Goal: Information Seeking & Learning: Learn about a topic

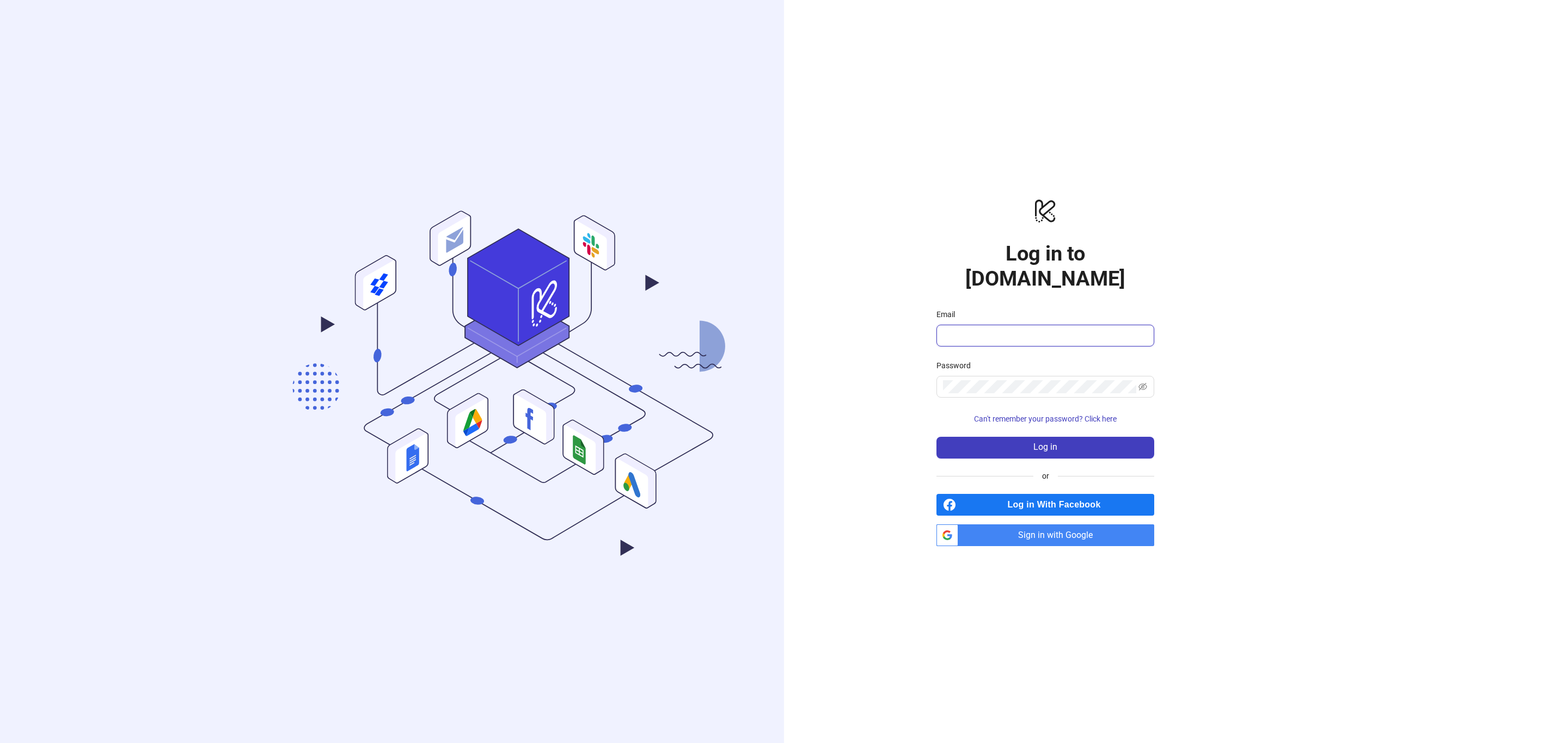
type input "**********"
click at [1075, 442] on button "Log in" at bounding box center [1045, 448] width 218 height 22
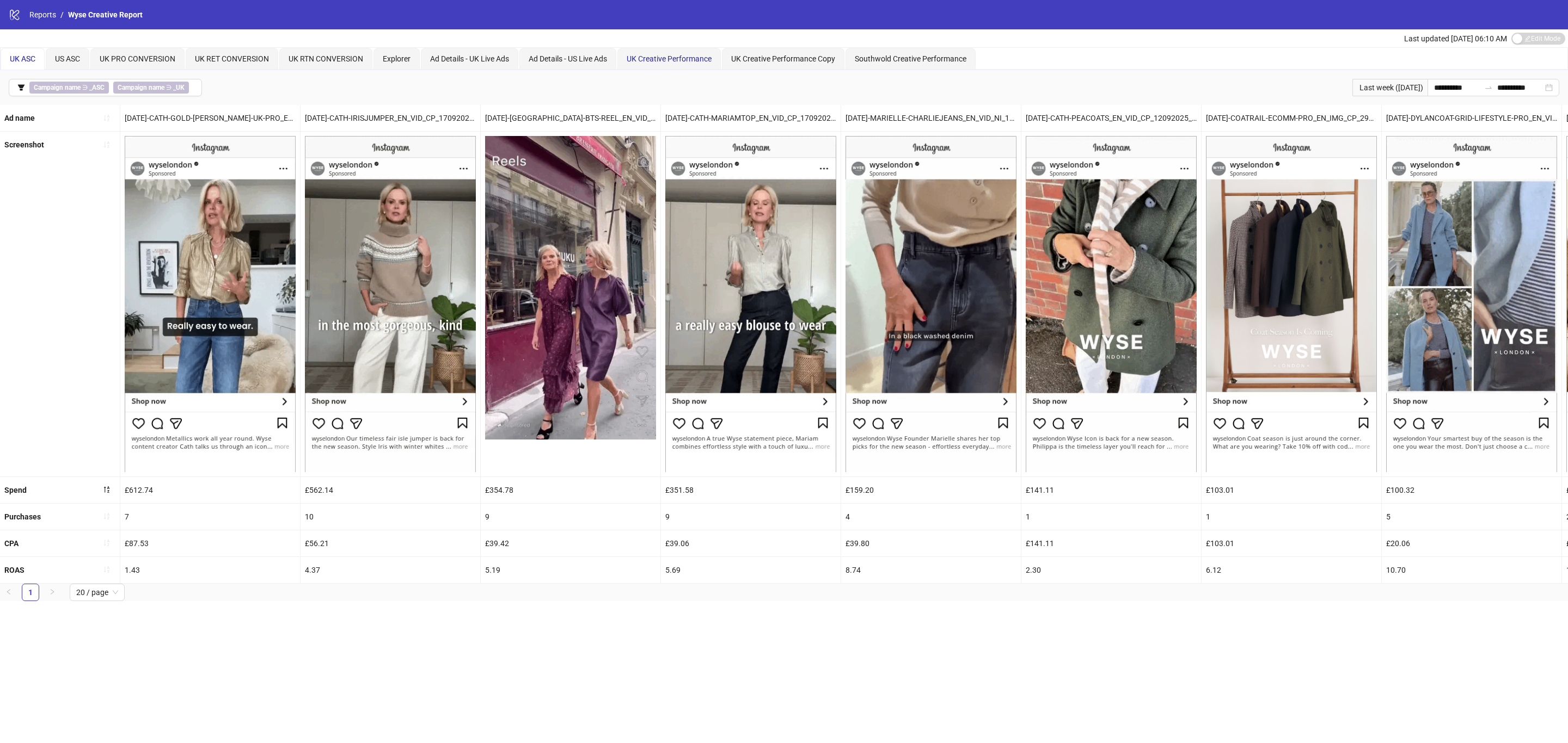
click at [663, 54] on span "UK Creative Performance" at bounding box center [669, 58] width 85 height 9
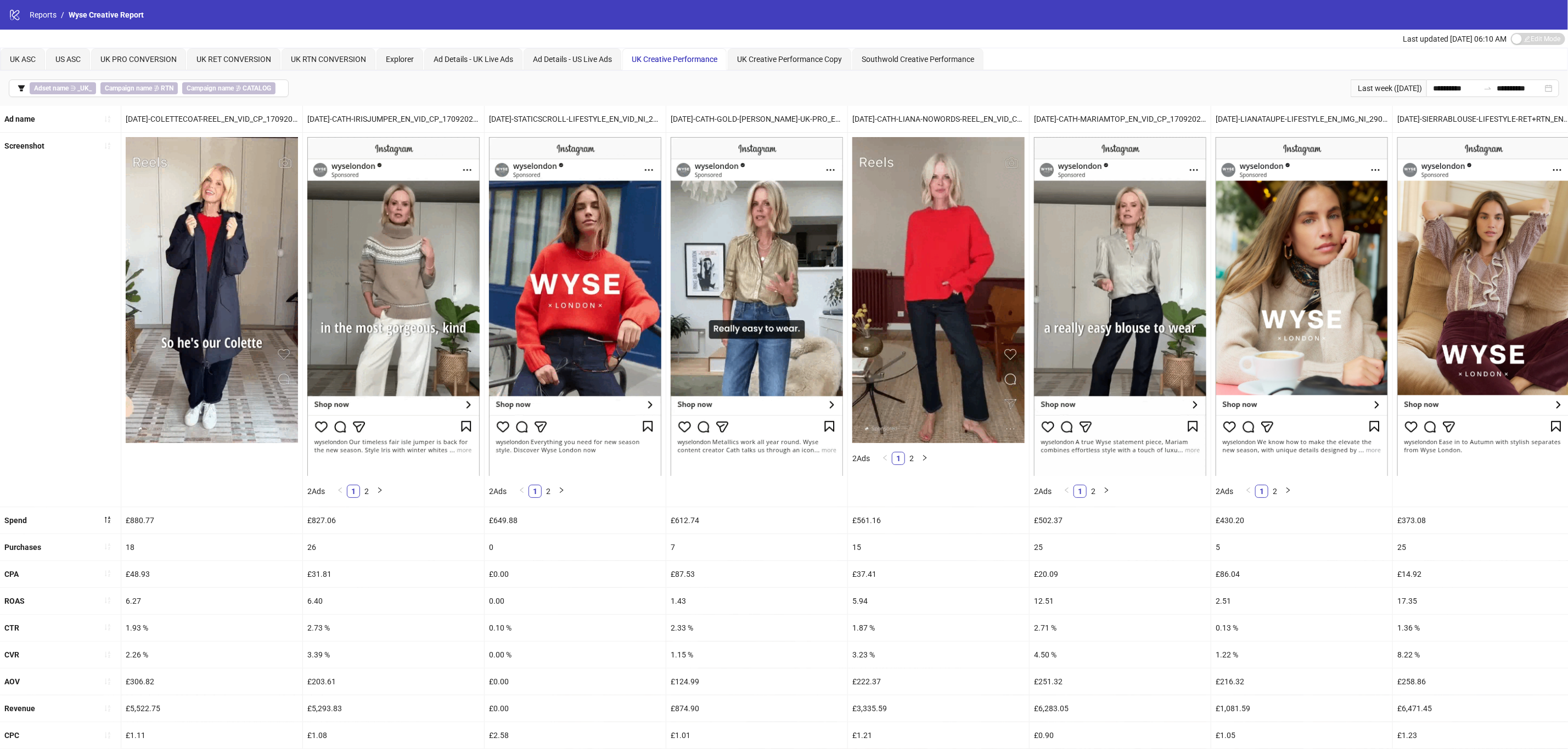
click at [104, 551] on icon "sort-ascending" at bounding box center [107, 546] width 7 height 7
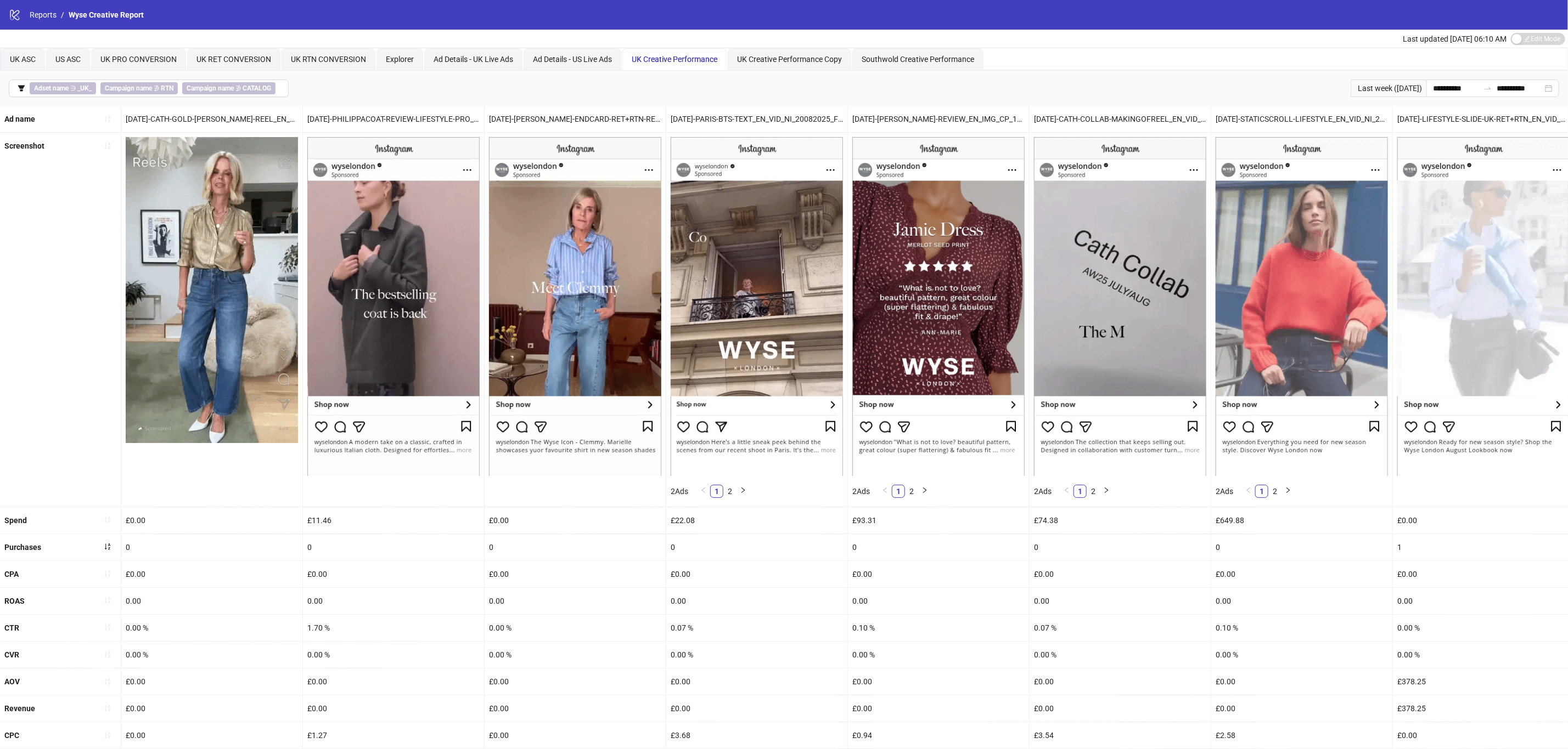
click at [99, 554] on button "button" at bounding box center [107, 547] width 17 height 17
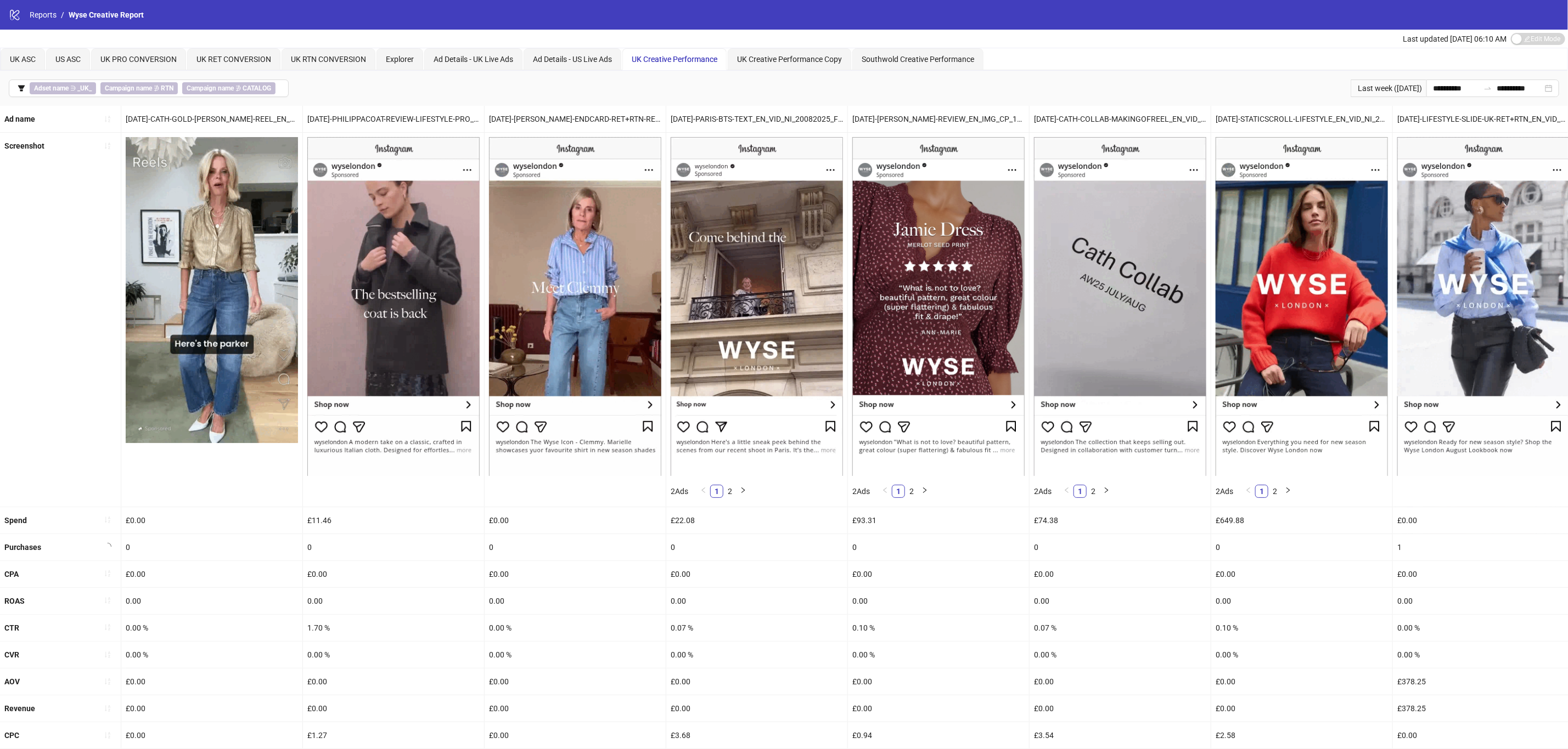
click at [25, 84] on icon "filter" at bounding box center [20, 87] width 7 height 7
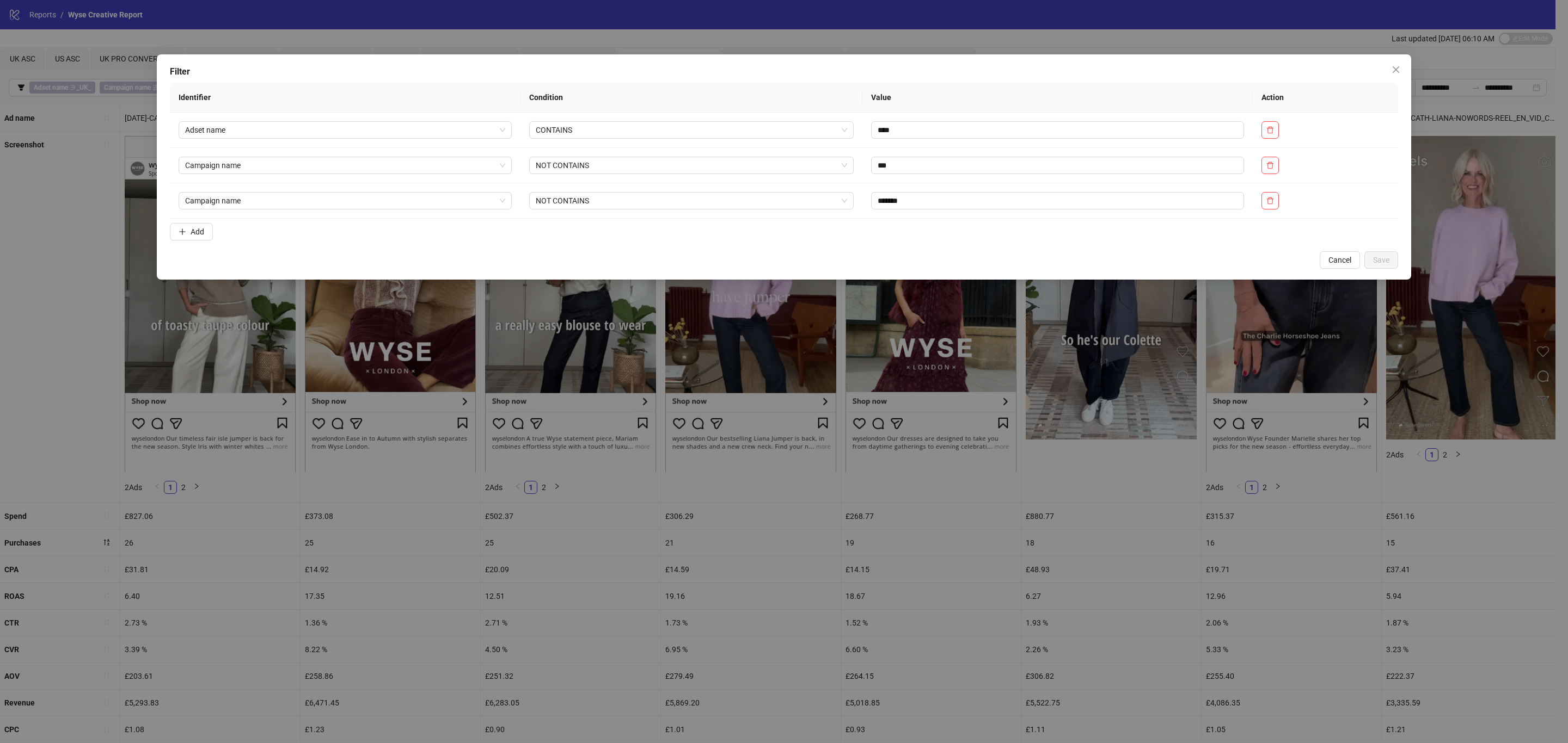
click at [196, 235] on span "Add" at bounding box center [197, 231] width 14 height 9
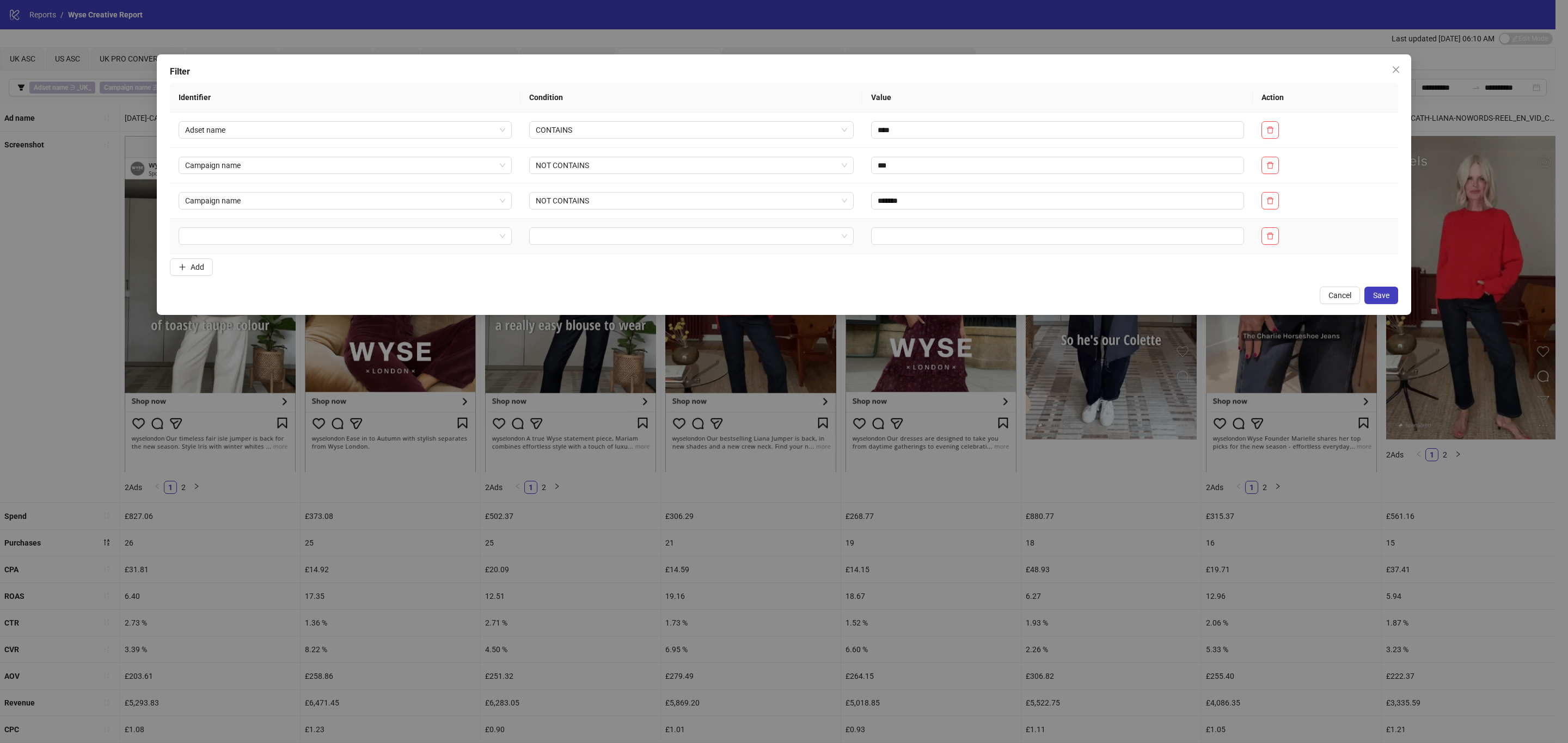
click at [270, 250] on td at bounding box center [345, 237] width 351 height 36
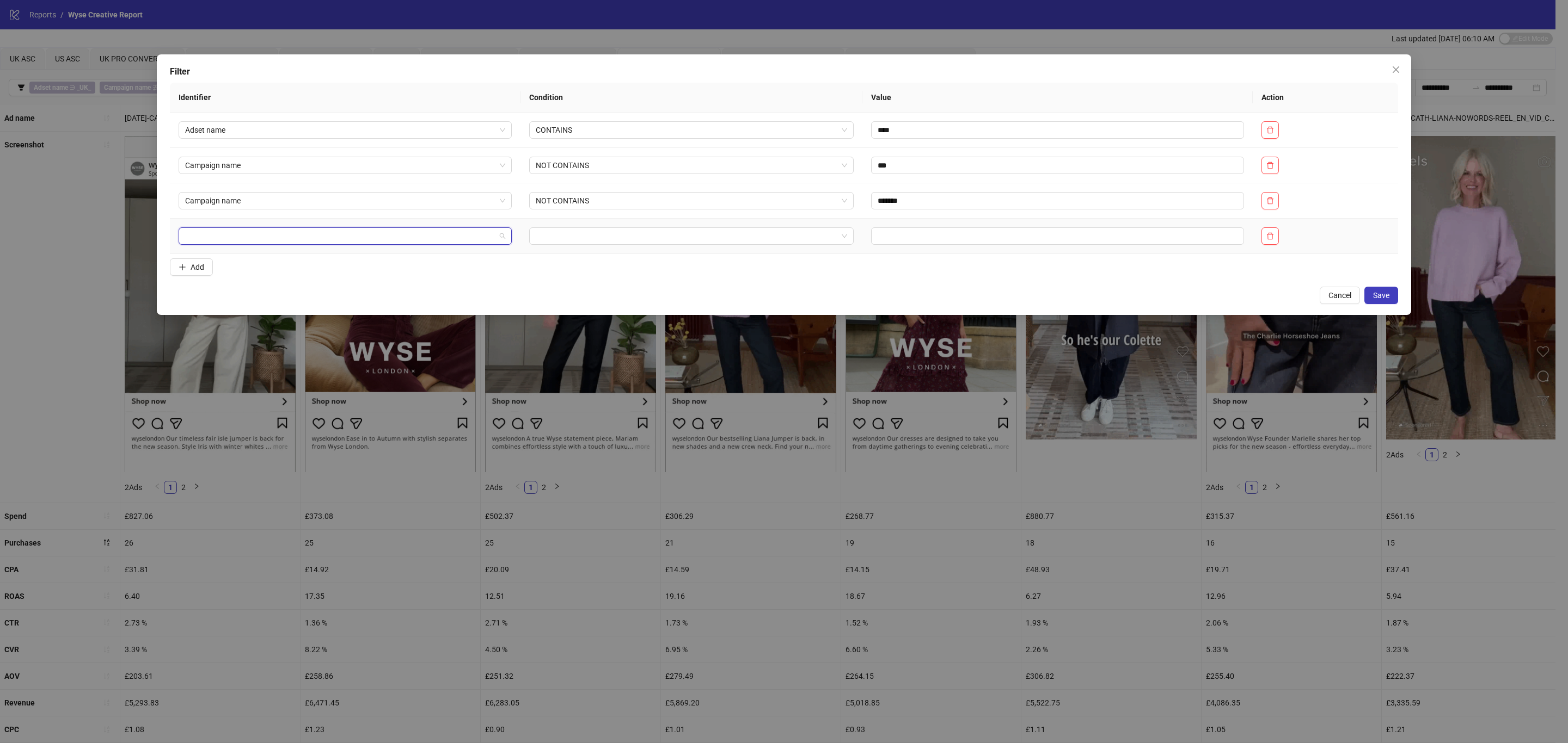
click at [269, 237] on input "search" at bounding box center [340, 236] width 310 height 16
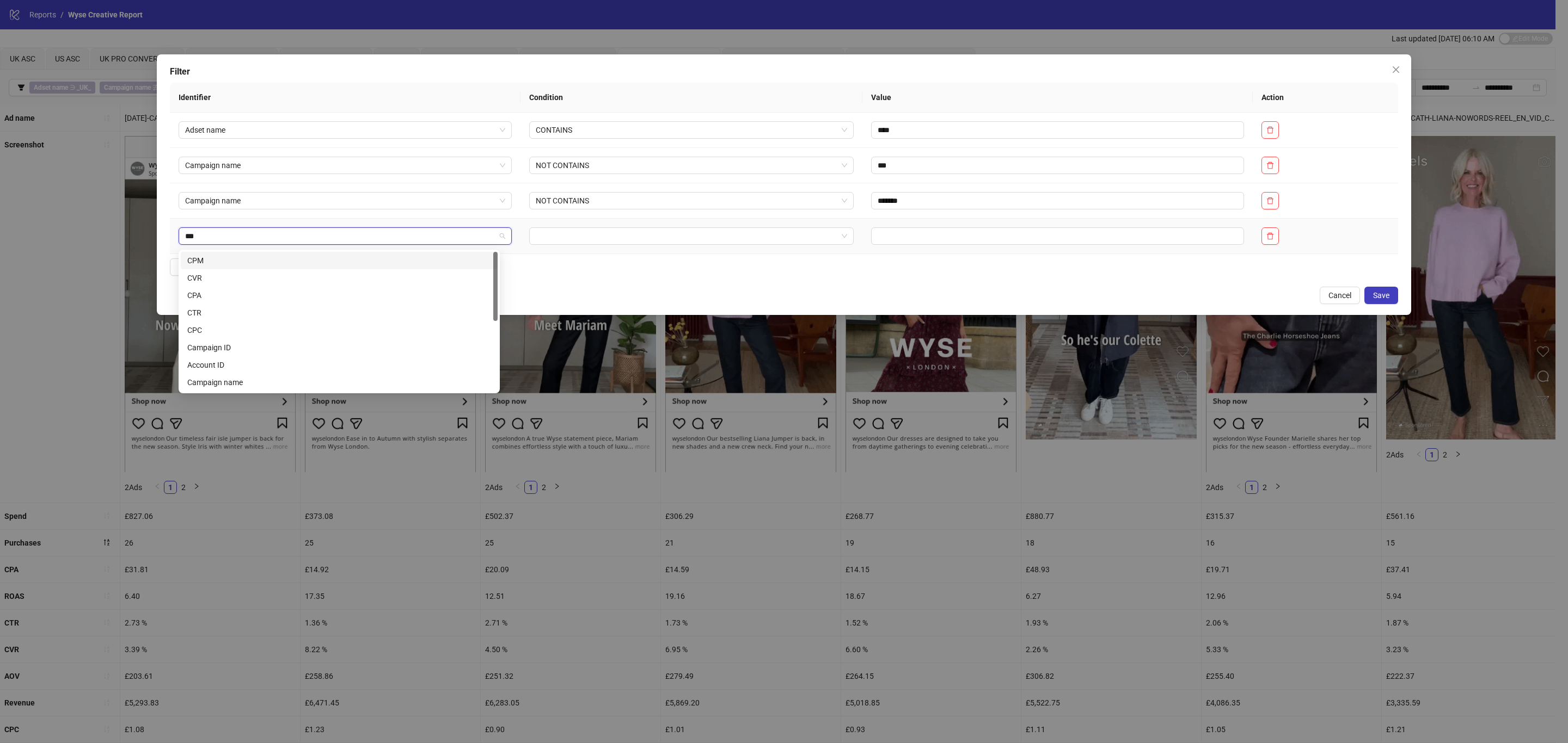
type input "****"
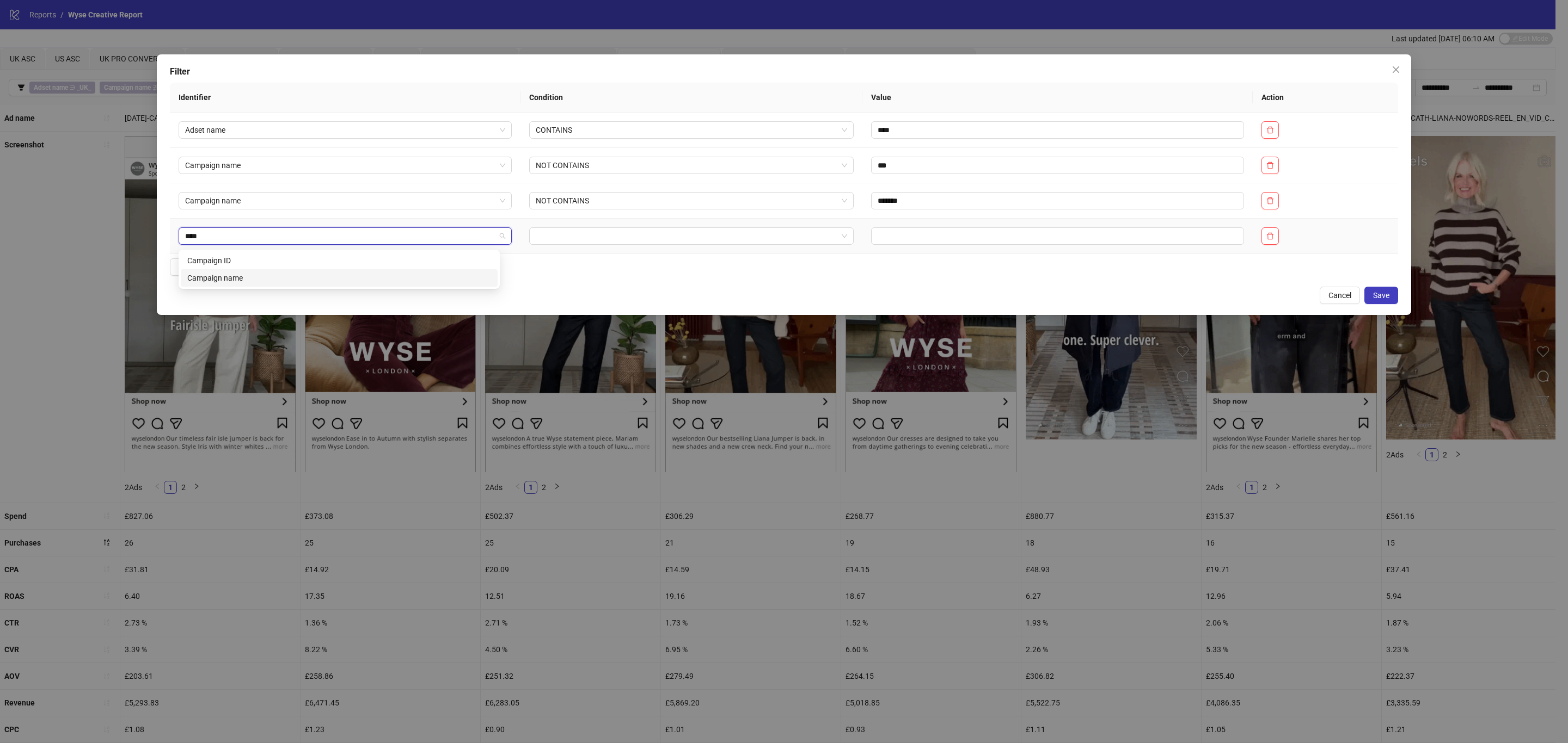
click at [301, 278] on div "Campaign name" at bounding box center [339, 277] width 304 height 12
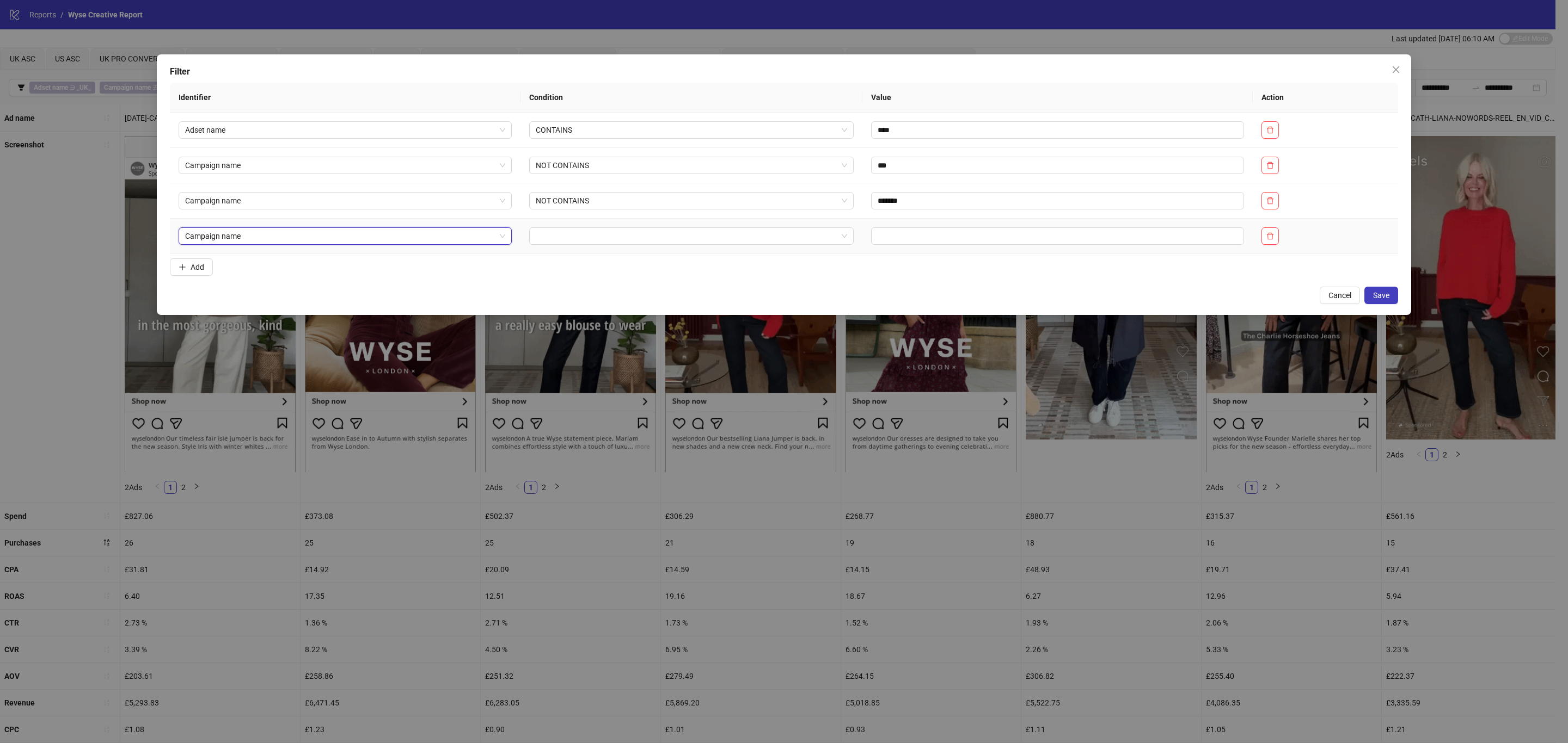
click at [562, 243] on input "search" at bounding box center [687, 236] width 302 height 16
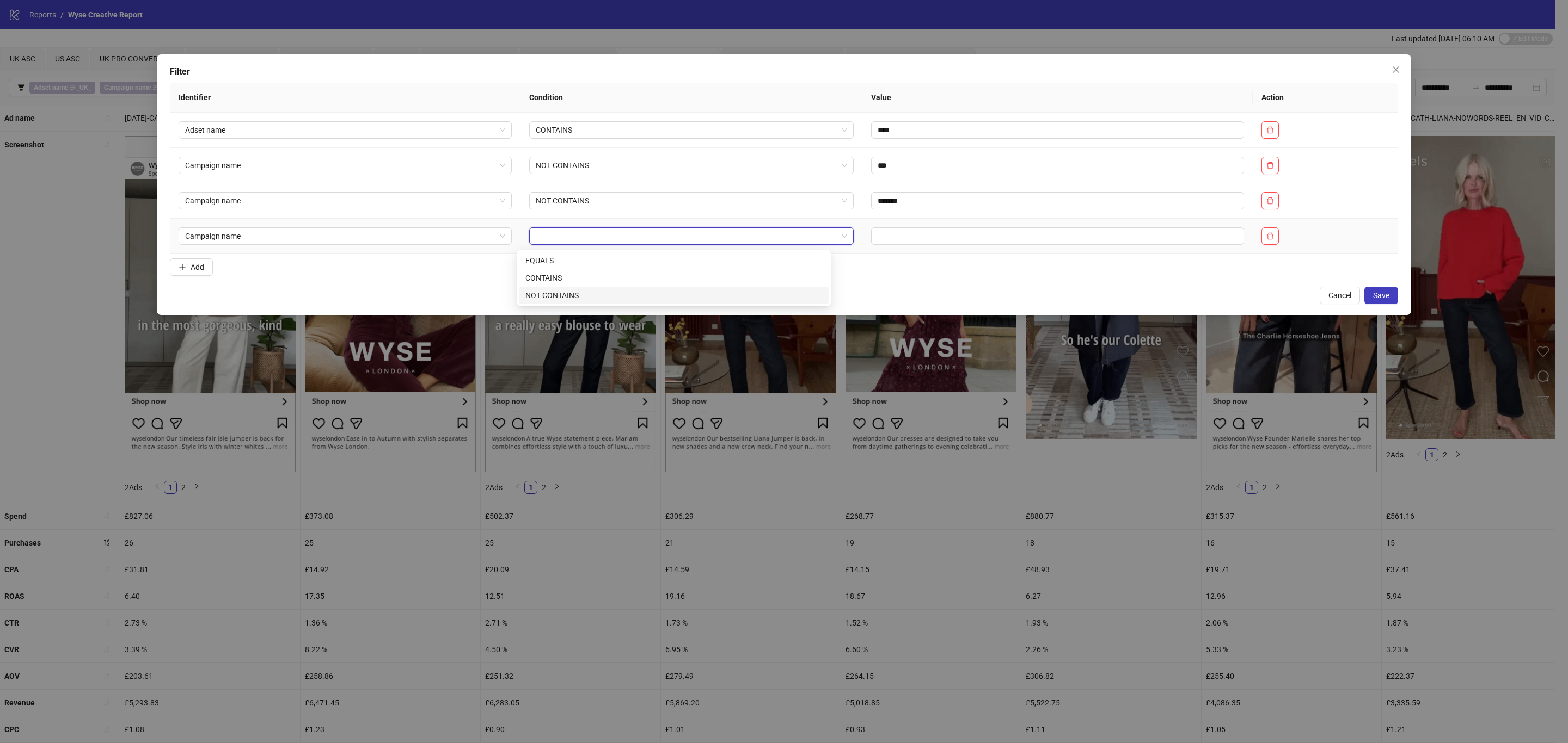
click at [569, 302] on div "NOT CONTAINS" at bounding box center [674, 295] width 310 height 17
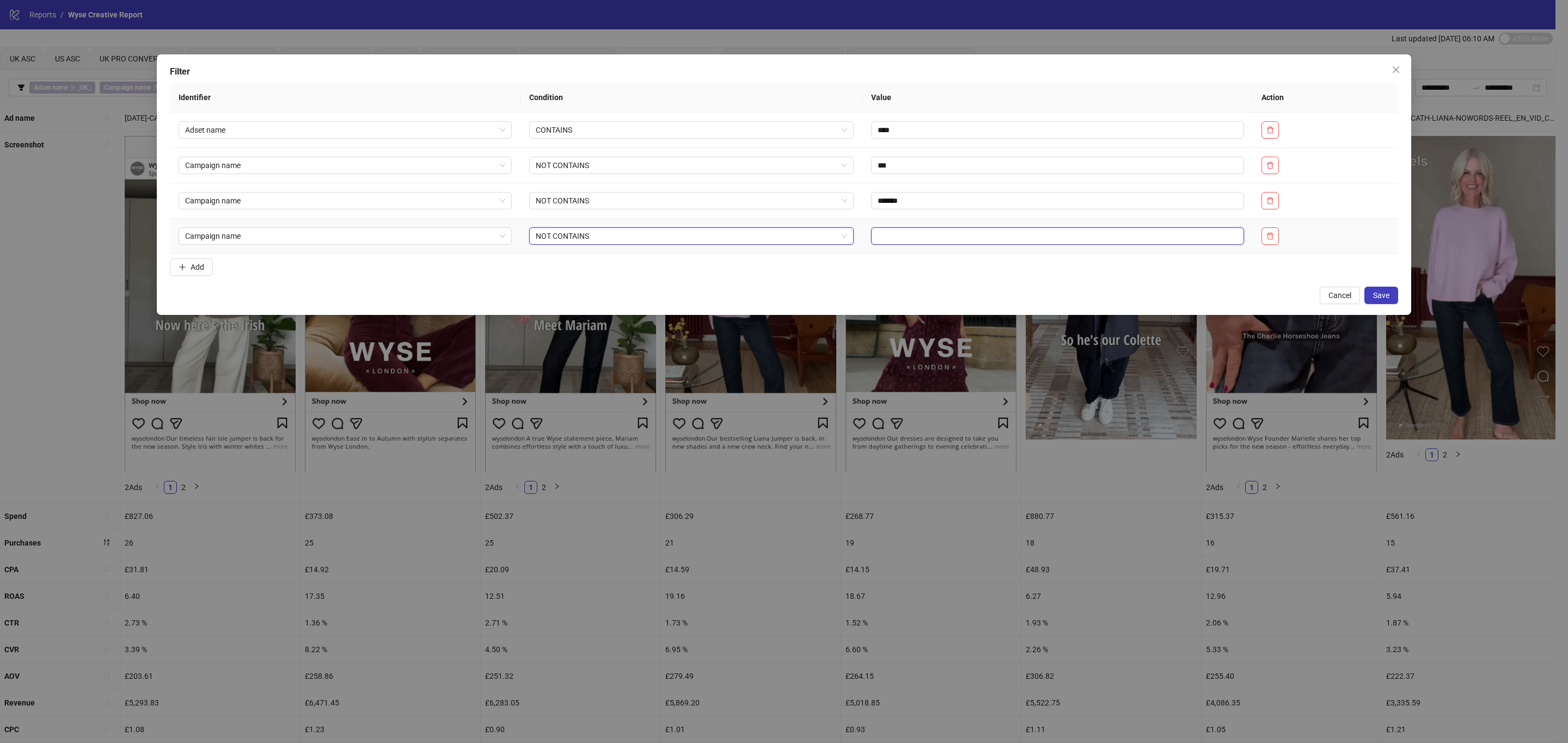
click at [944, 234] on input "text" at bounding box center [1058, 235] width 373 height 17
type input "***"
click at [1376, 304] on button "Save" at bounding box center [1381, 295] width 34 height 17
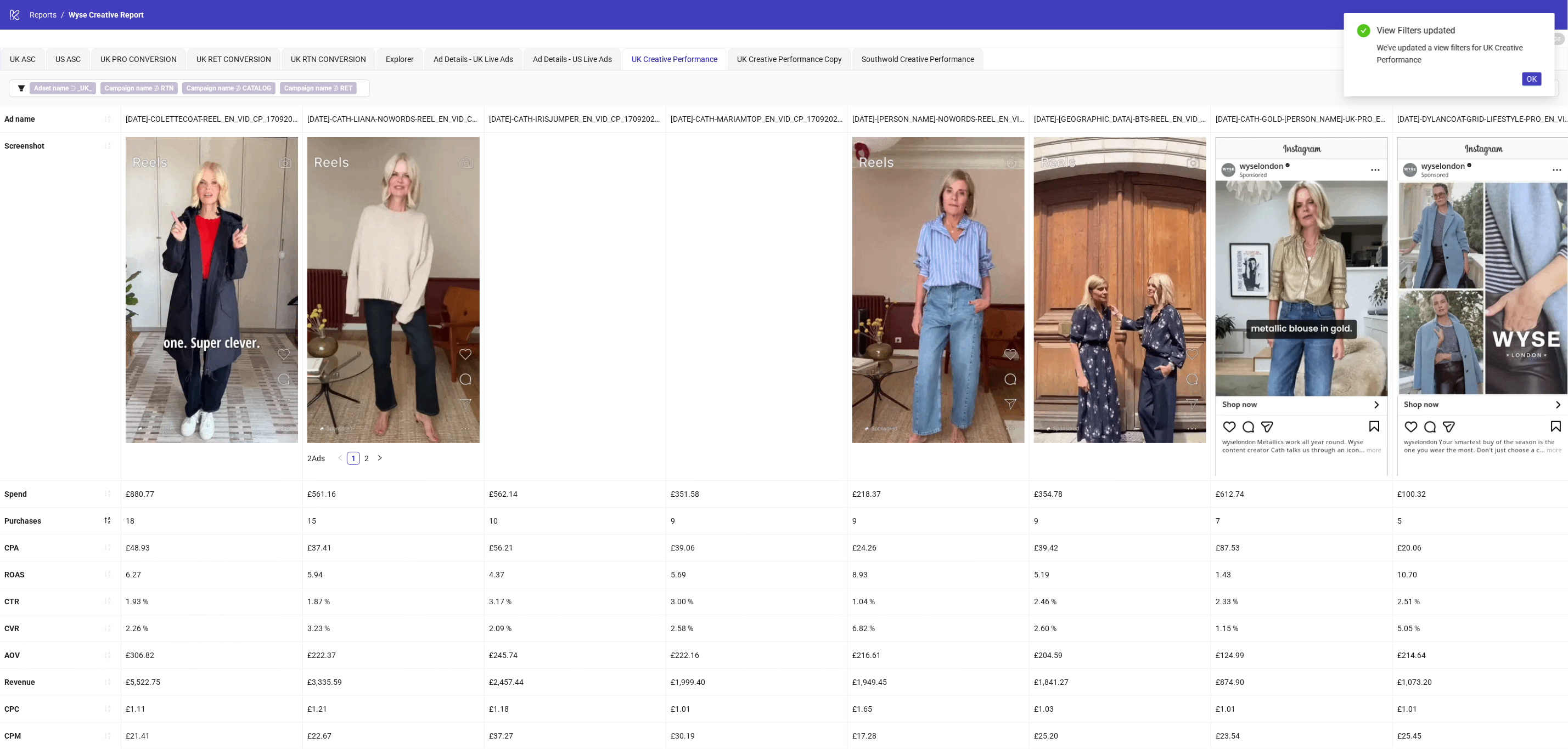
click at [55, 295] on div "Screenshot" at bounding box center [61, 306] width 121 height 348
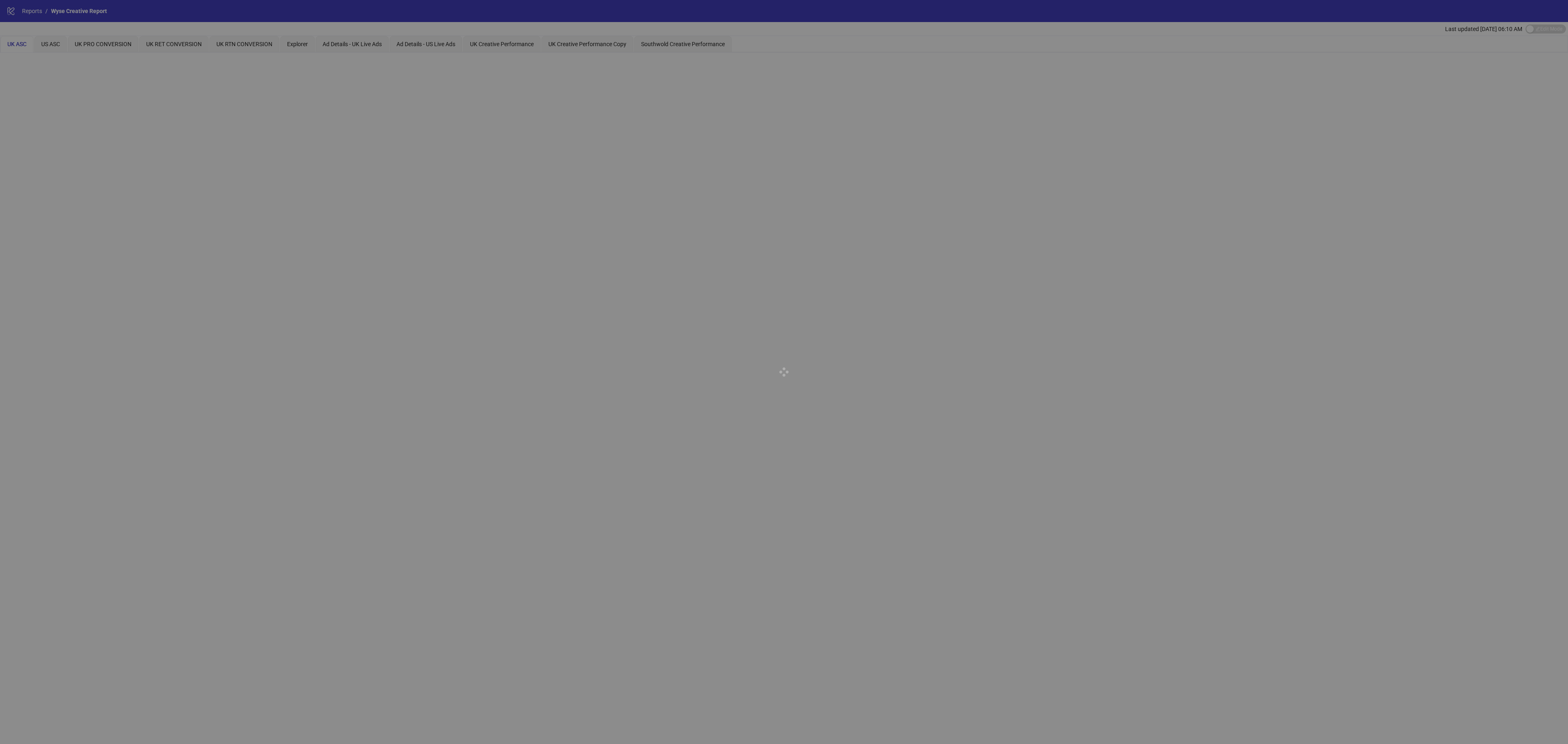
click at [511, 50] on div at bounding box center [784, 372] width 1568 height 744
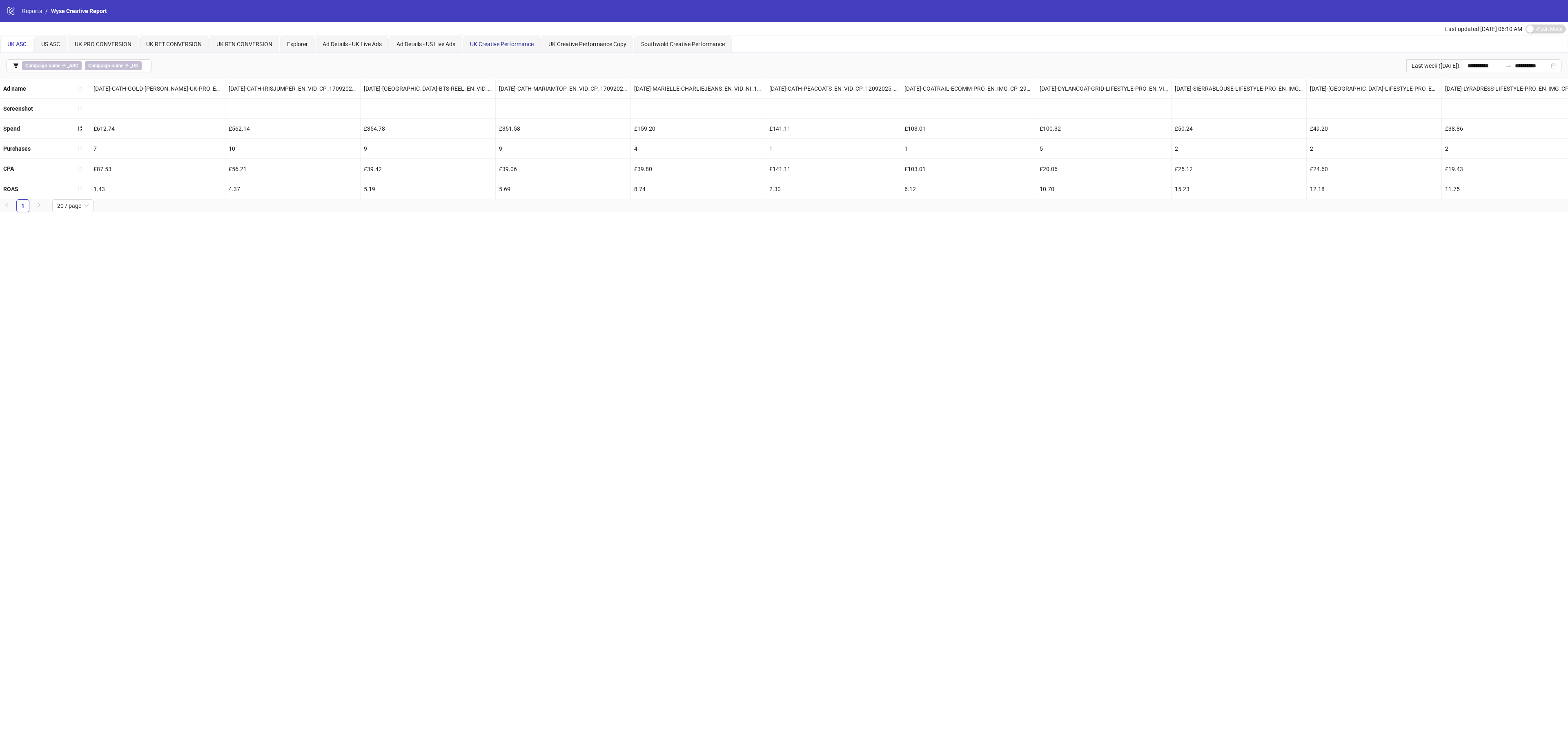
click at [509, 41] on span "UK Creative Performance" at bounding box center [502, 44] width 64 height 7
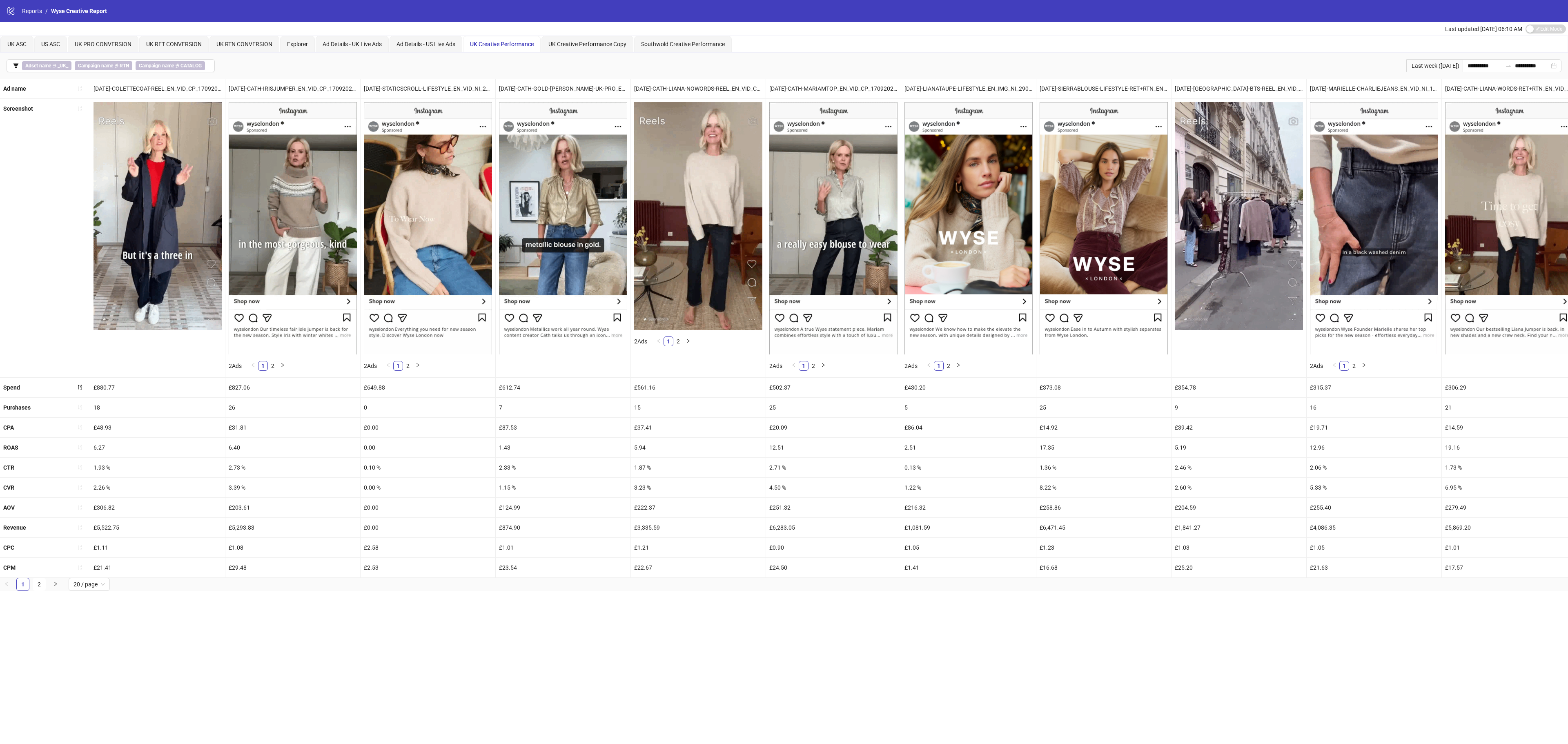
click at [81, 410] on icon "sort-ascending" at bounding box center [80, 407] width 5 height 5
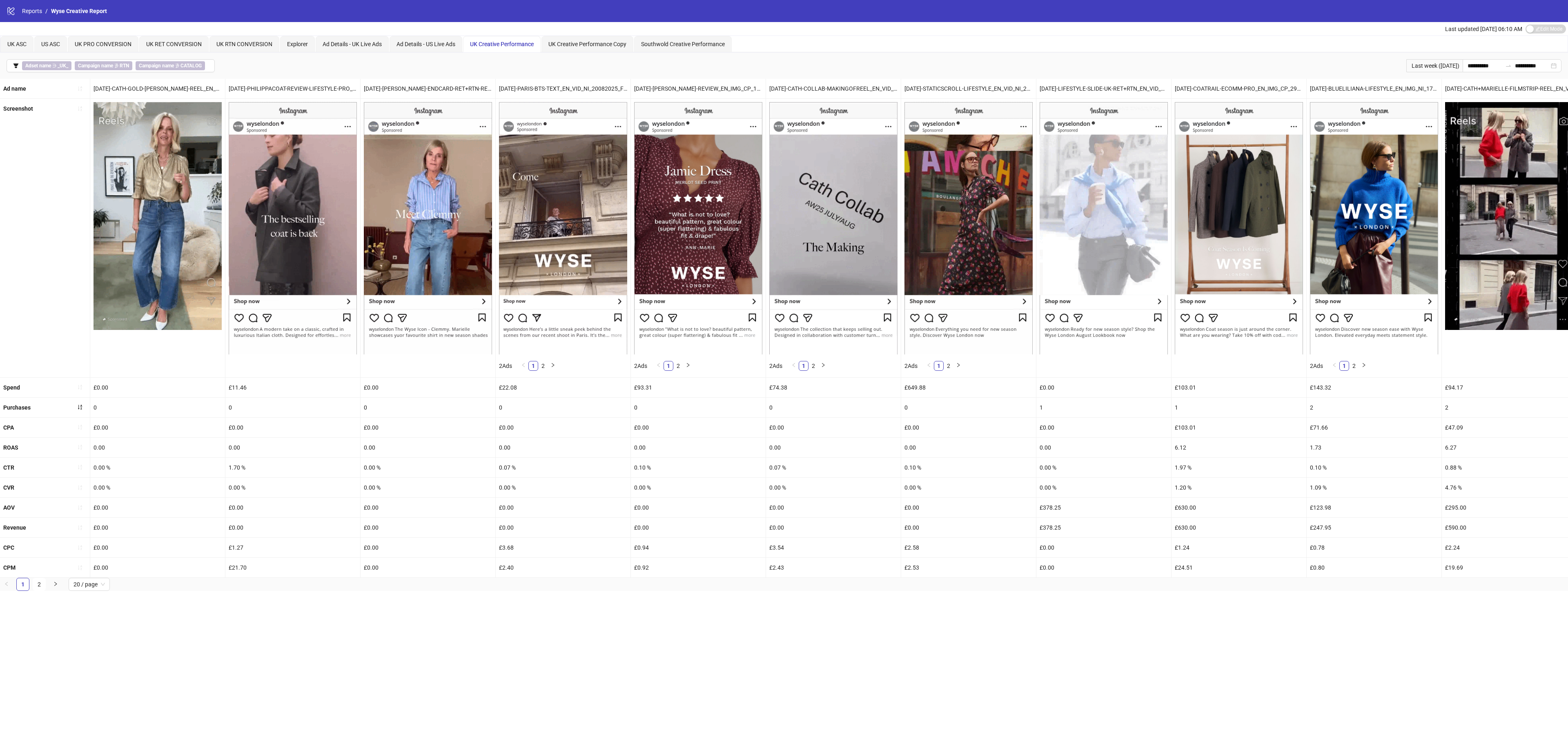
click at [79, 410] on icon "sort-ascending" at bounding box center [80, 407] width 5 height 5
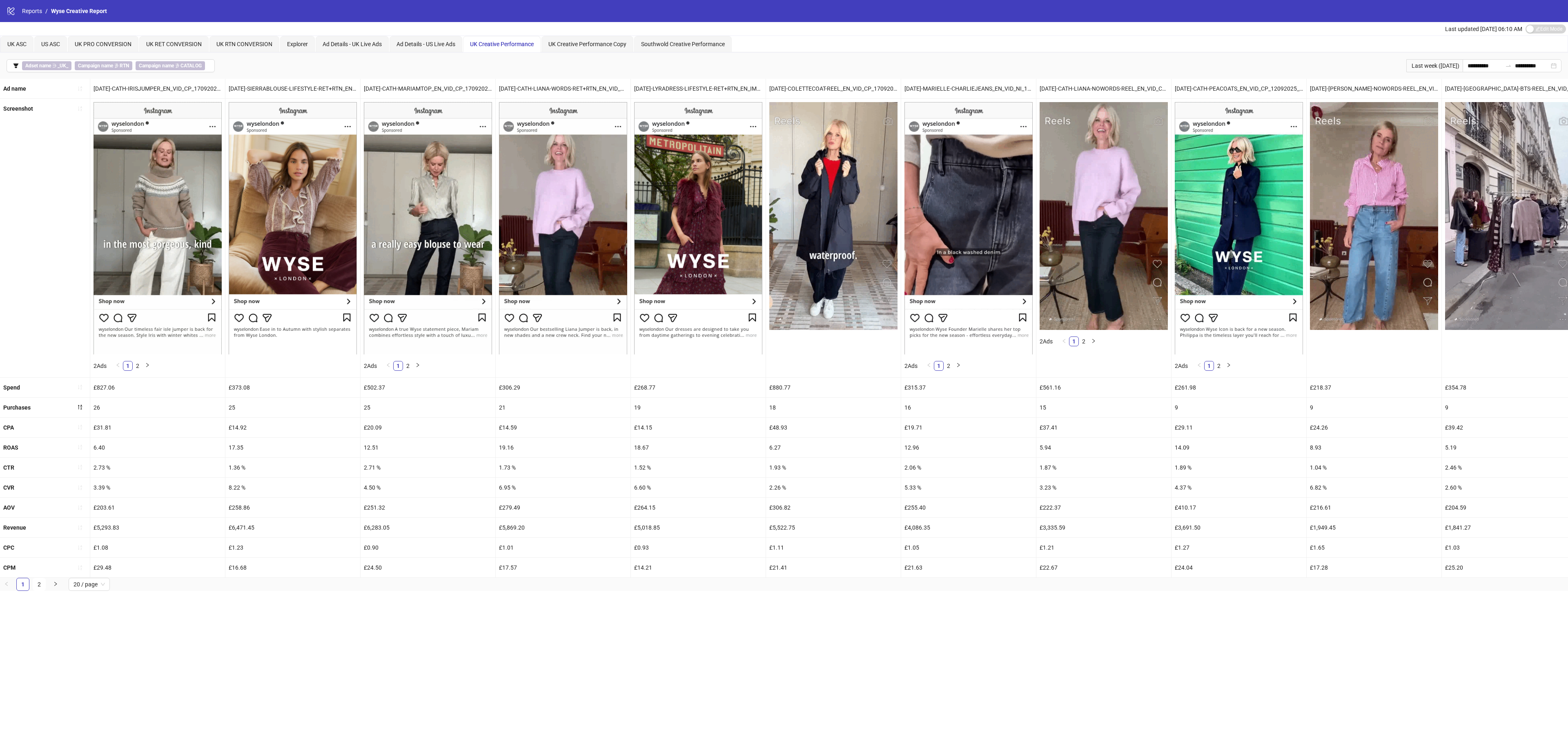
click at [77, 285] on div "Screenshot" at bounding box center [45, 237] width 90 height 278
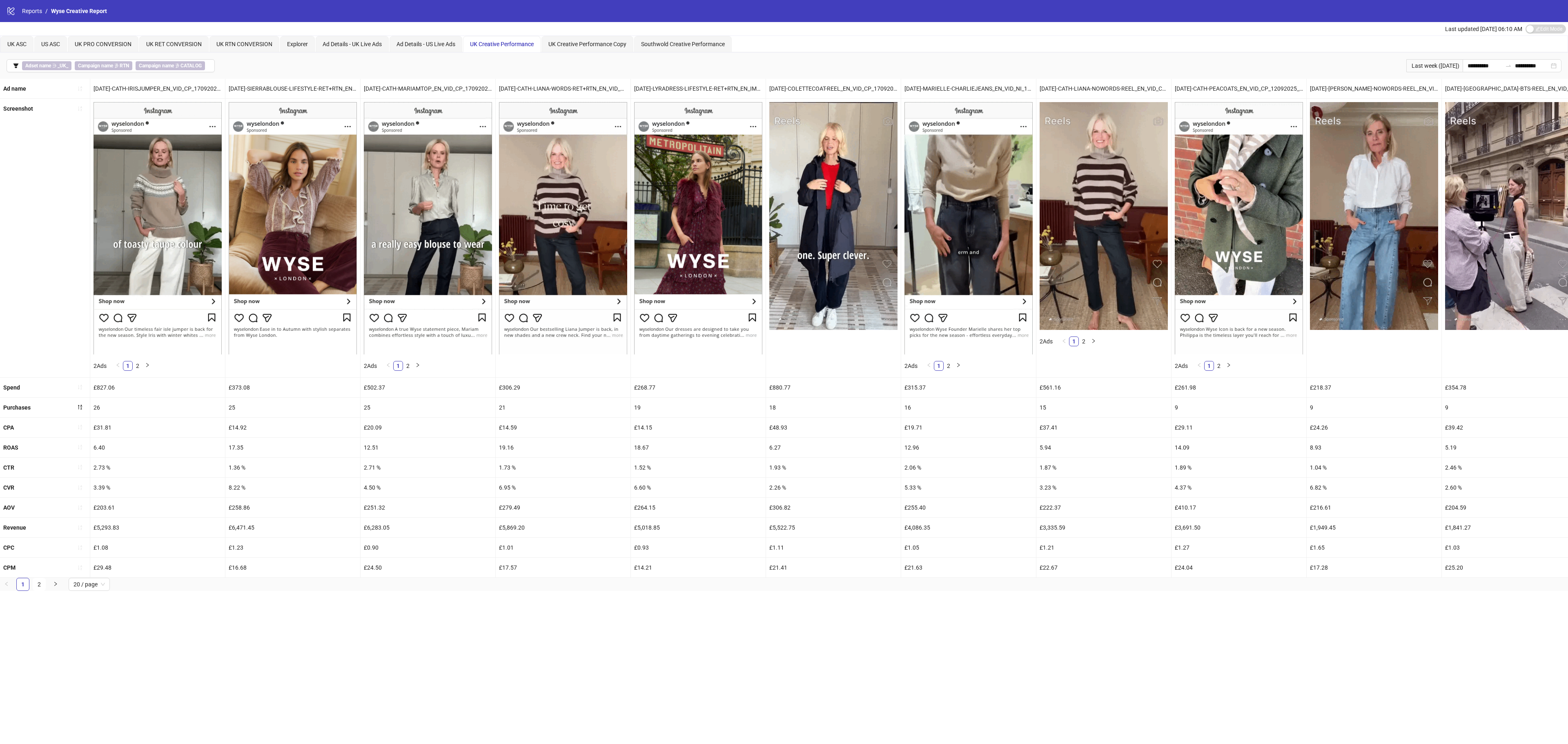
click at [19, 66] on icon "filter" at bounding box center [15, 65] width 5 height 5
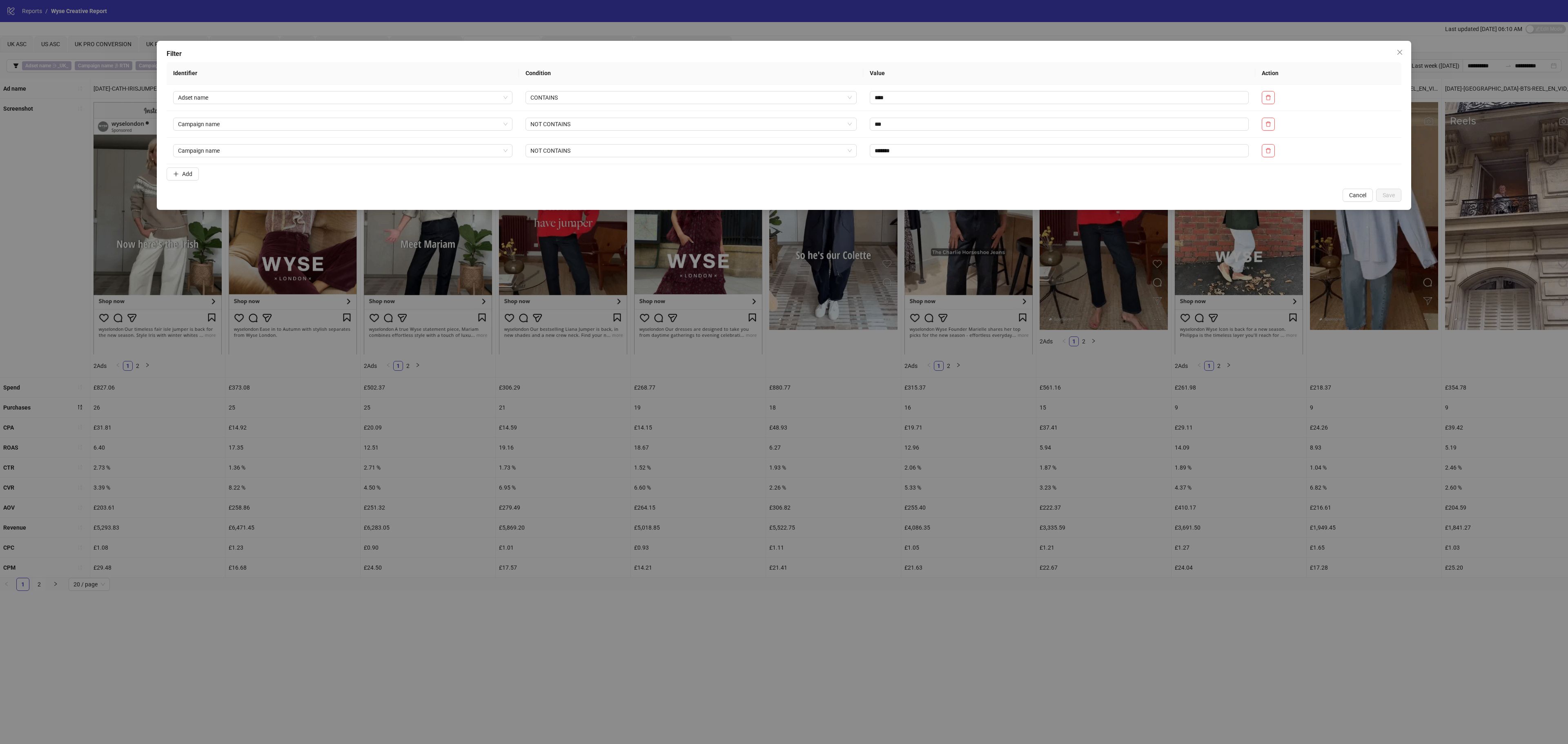
click at [1402, 52] on icon "close" at bounding box center [1399, 52] width 7 height 7
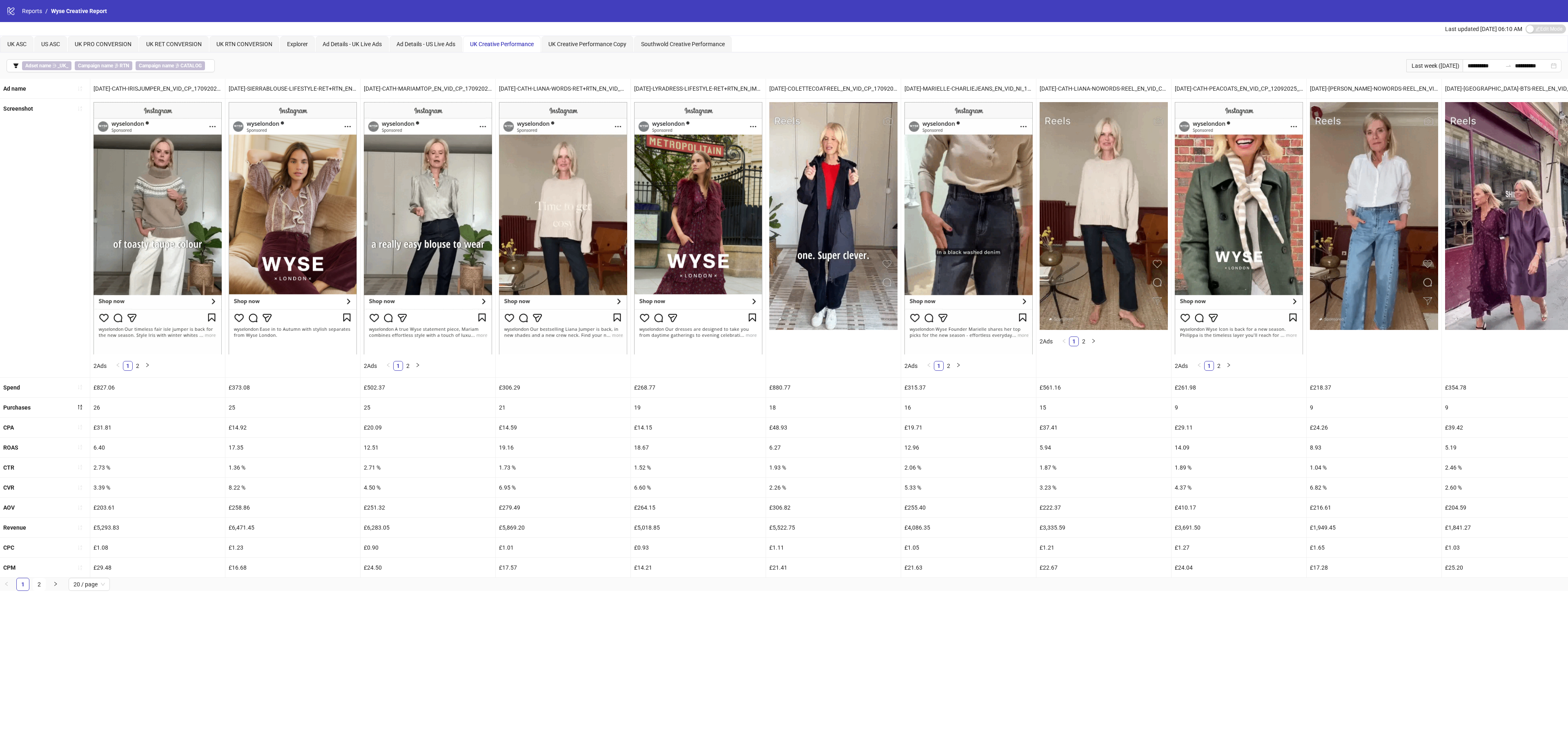
click at [18, 68] on icon "filter" at bounding box center [15, 65] width 5 height 5
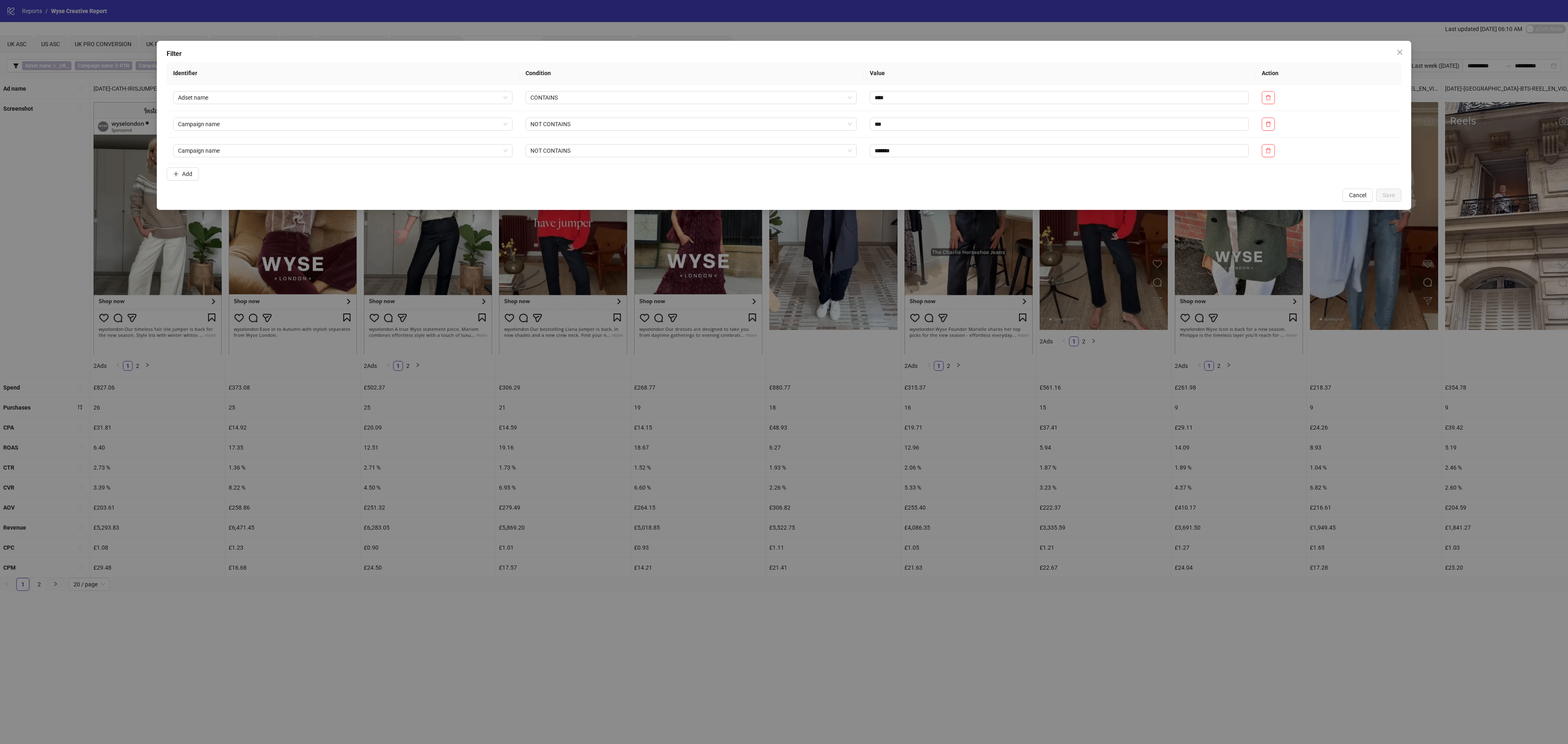
click at [196, 175] on button "Add" at bounding box center [183, 174] width 32 height 13
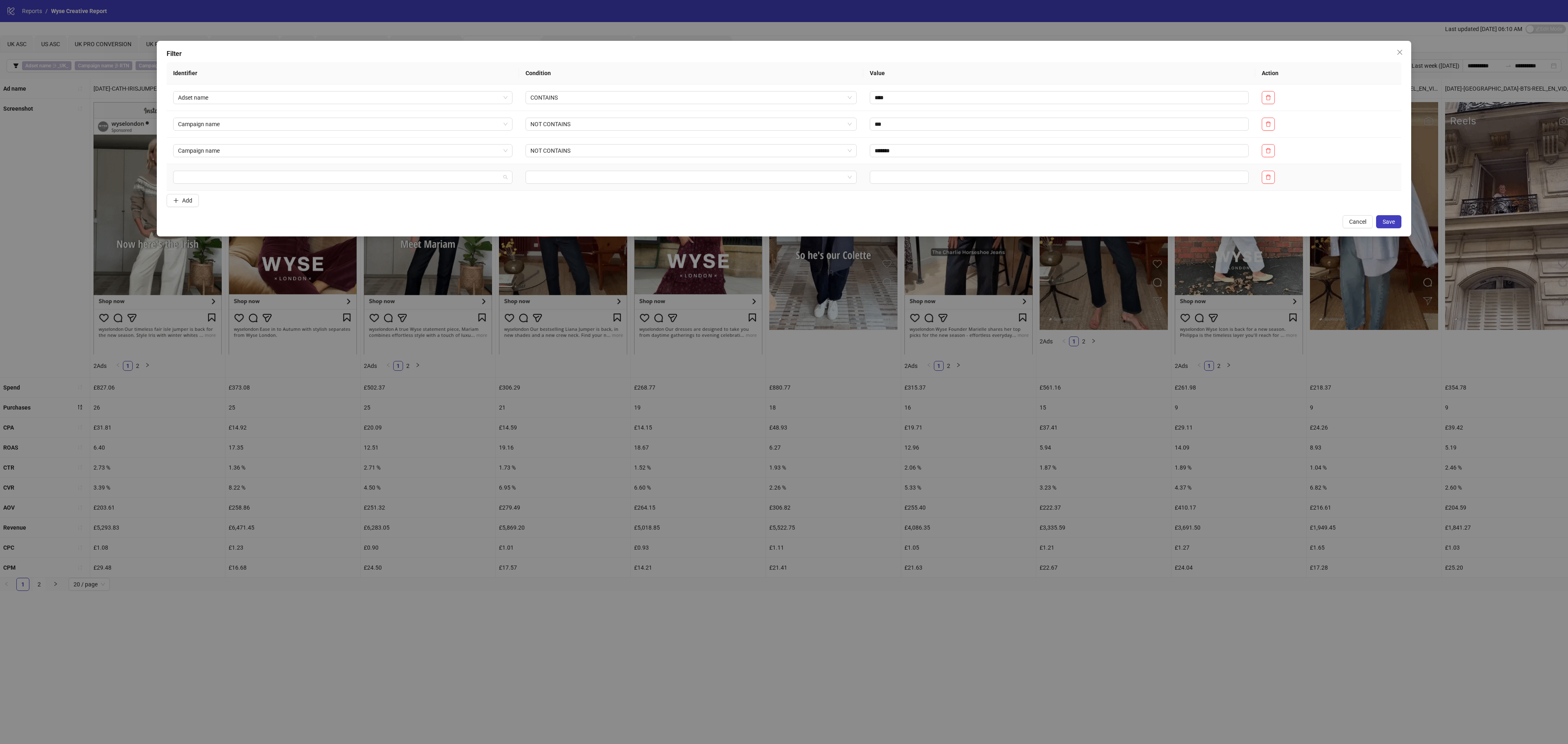
click at [253, 177] on input "search" at bounding box center [338, 177] width 322 height 12
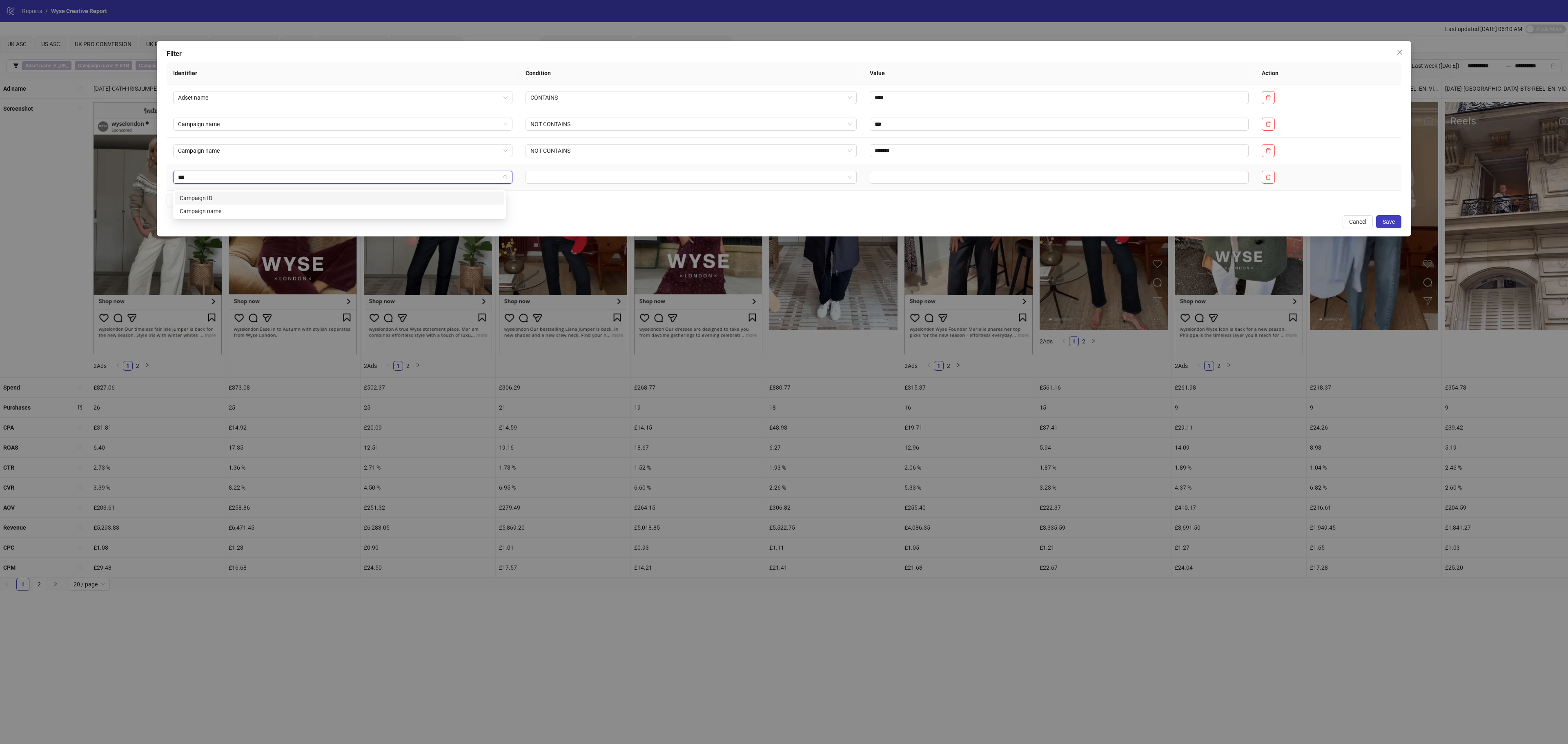
type input "****"
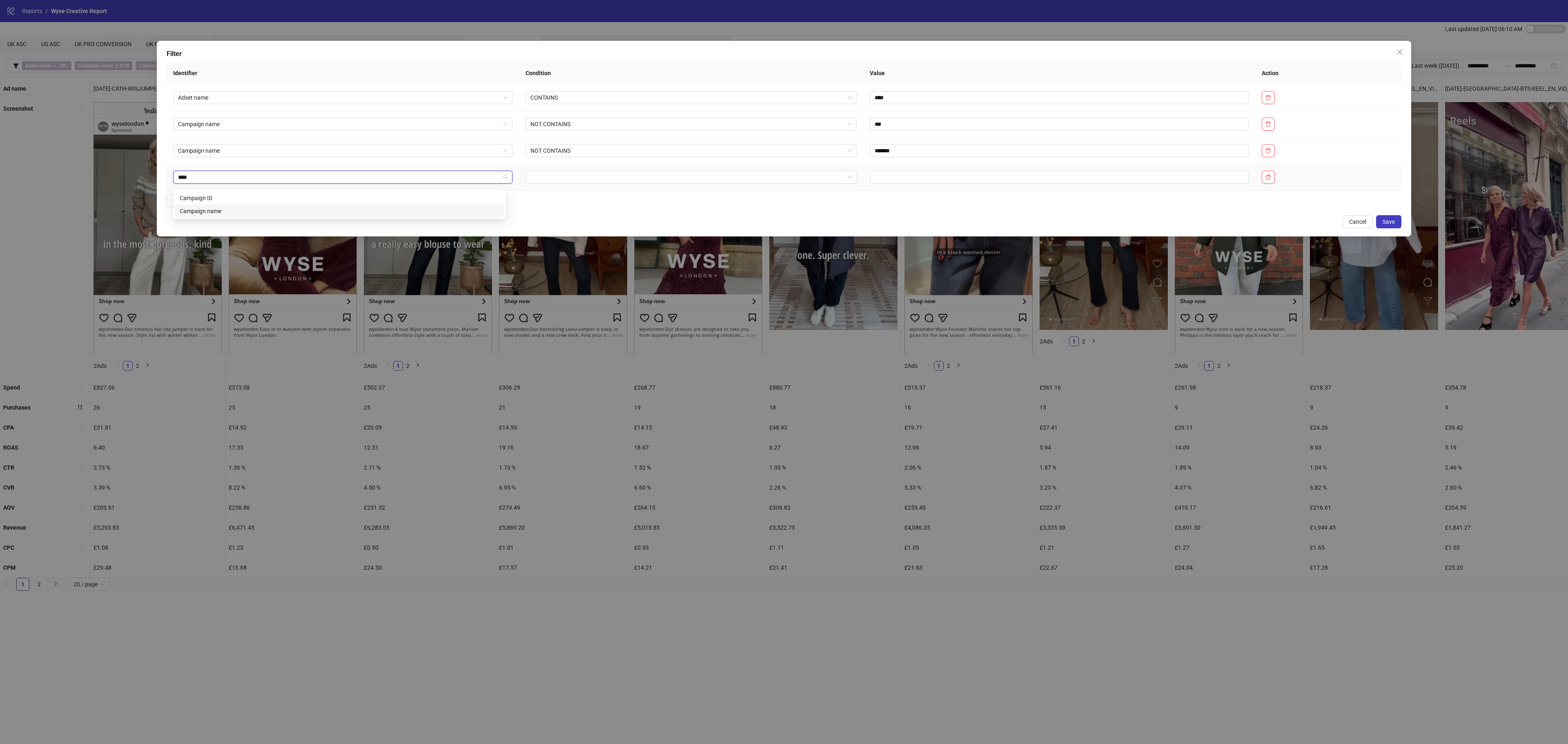
click at [241, 212] on div "Campaign name" at bounding box center [339, 211] width 320 height 9
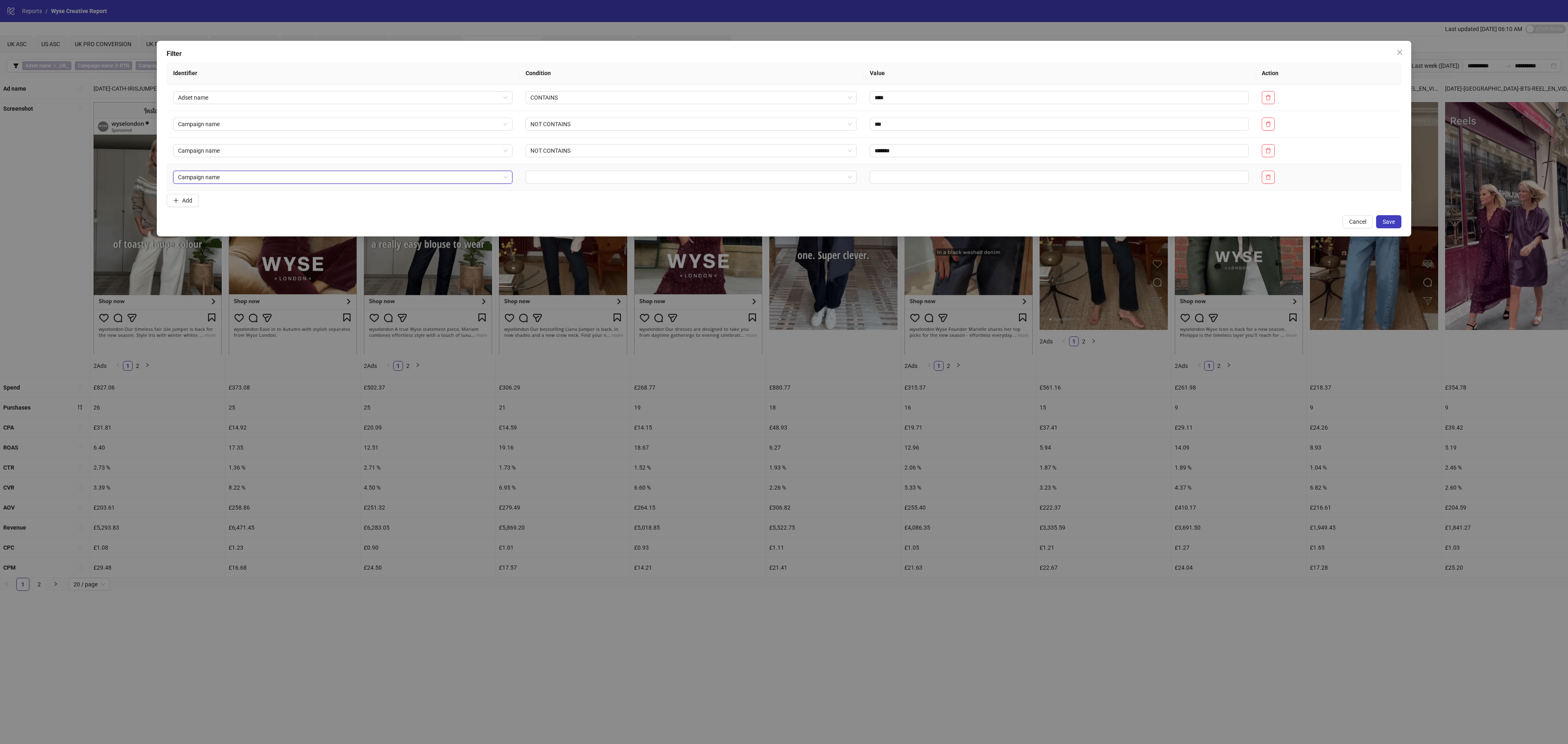
click at [585, 175] on div at bounding box center [691, 177] width 331 height 13
click at [564, 222] on div "NOT CONTAINS" at bounding box center [682, 224] width 313 height 9
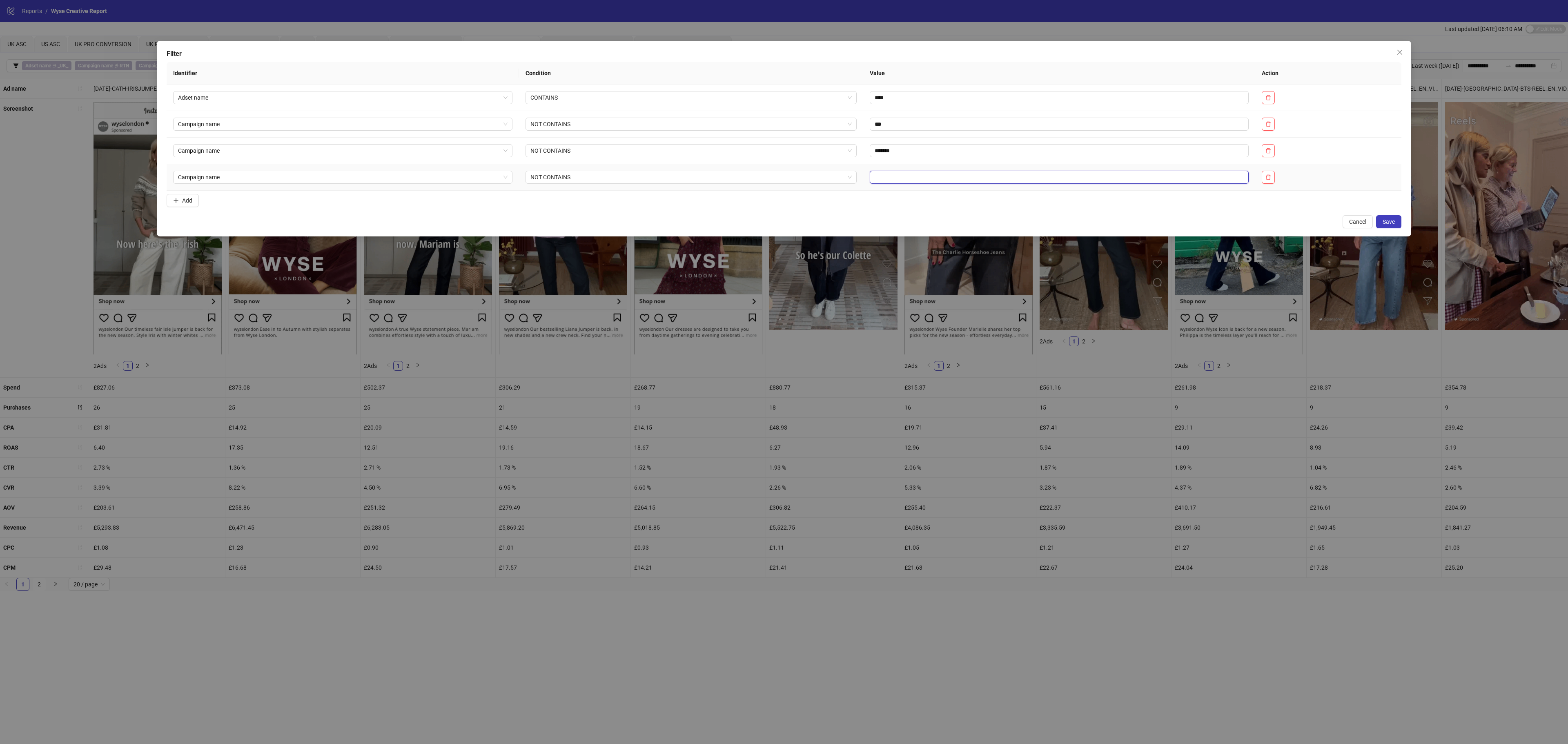
click at [873, 184] on input "text" at bounding box center [1059, 177] width 379 height 13
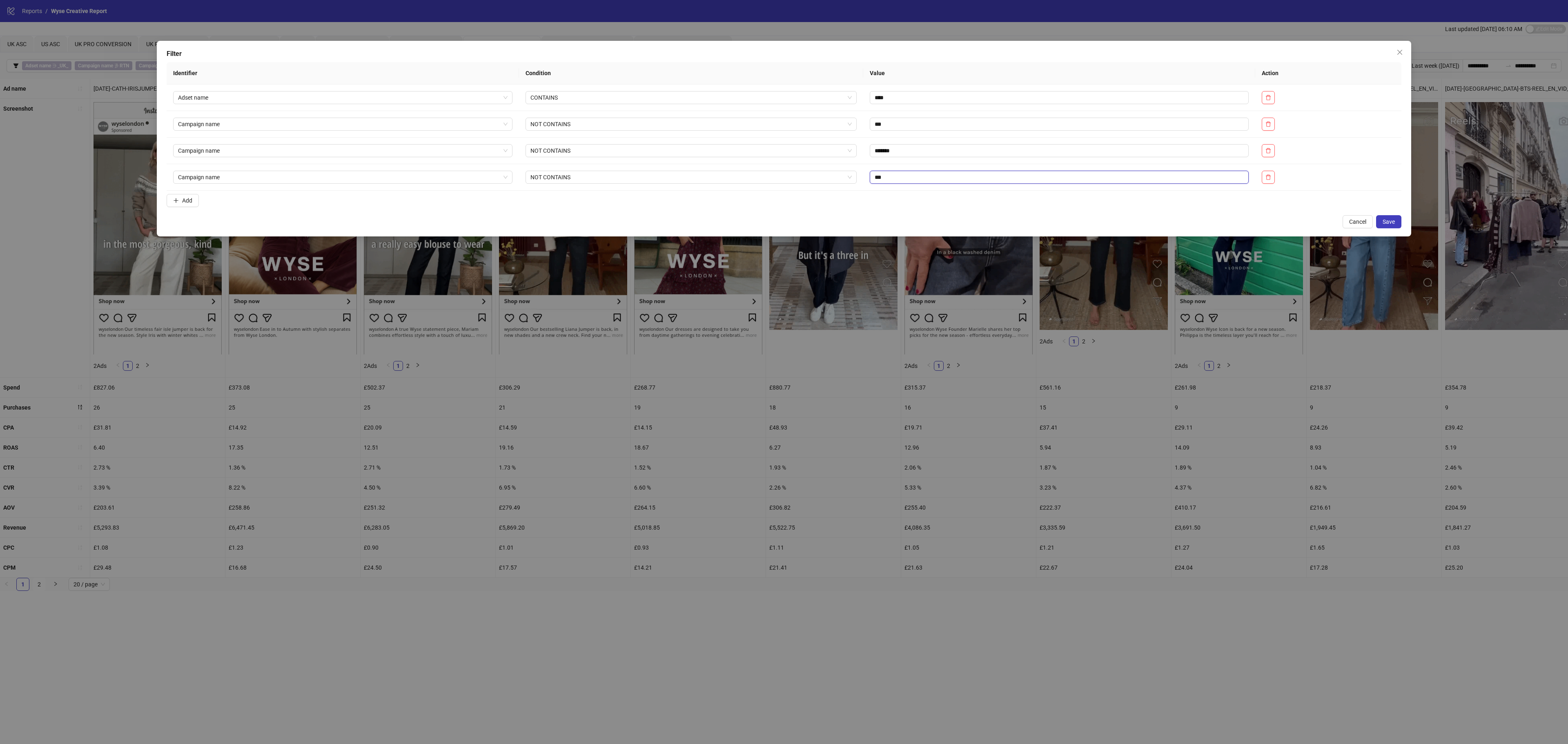
type input "***"
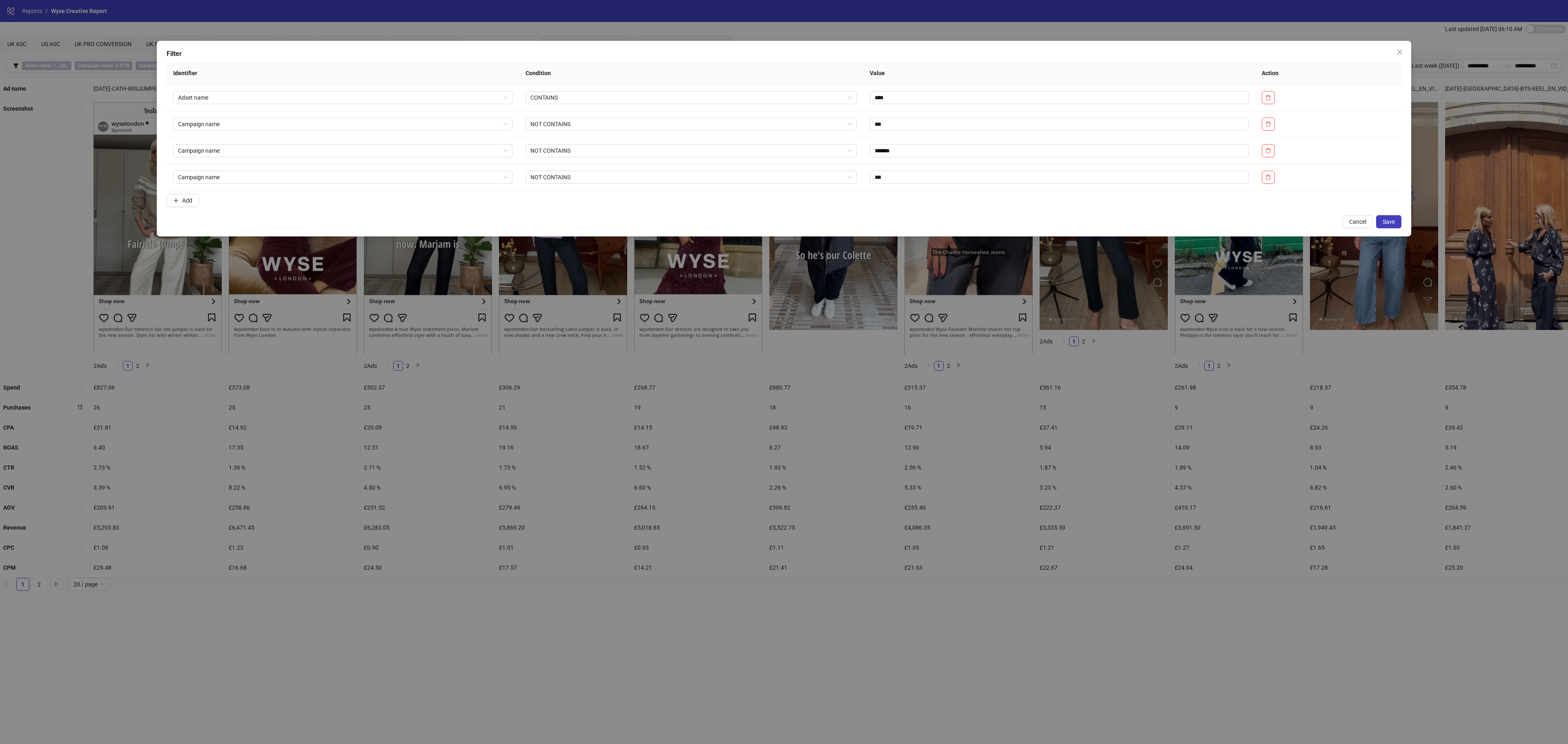
click at [1384, 223] on span "Save" at bounding box center [1388, 222] width 12 height 7
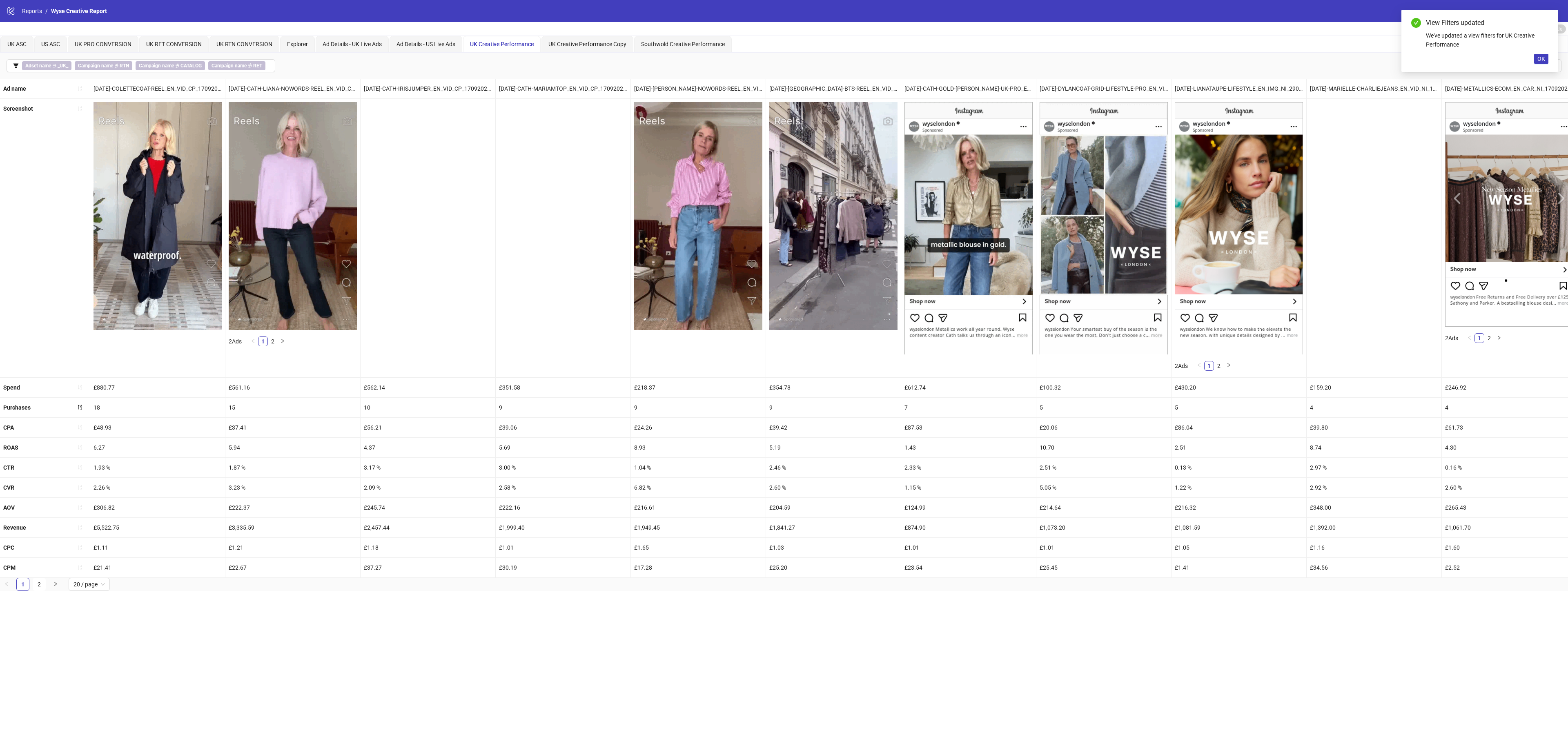
click at [14, 69] on icon "filter" at bounding box center [15, 65] width 5 height 5
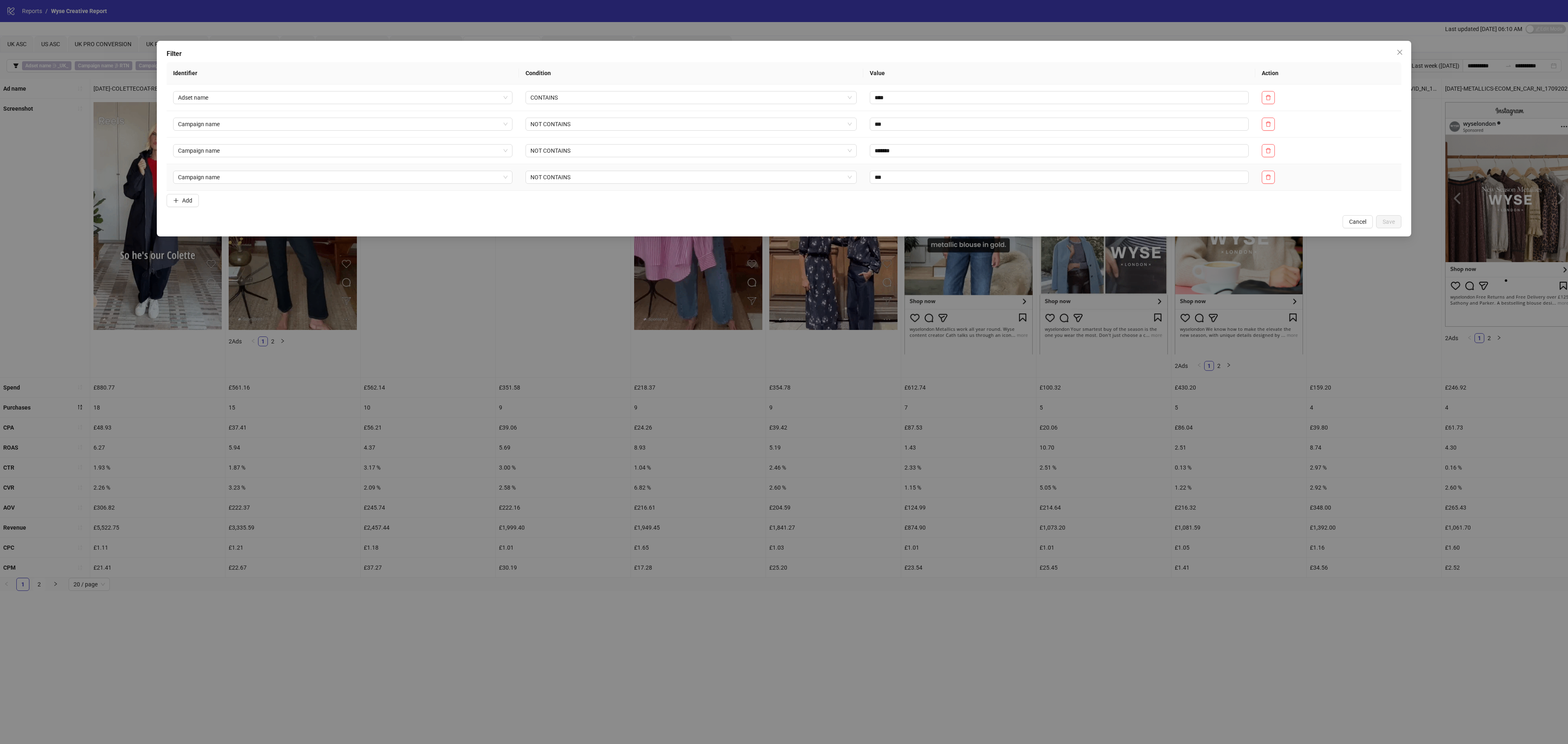
click at [1265, 184] on td at bounding box center [1328, 178] width 146 height 27
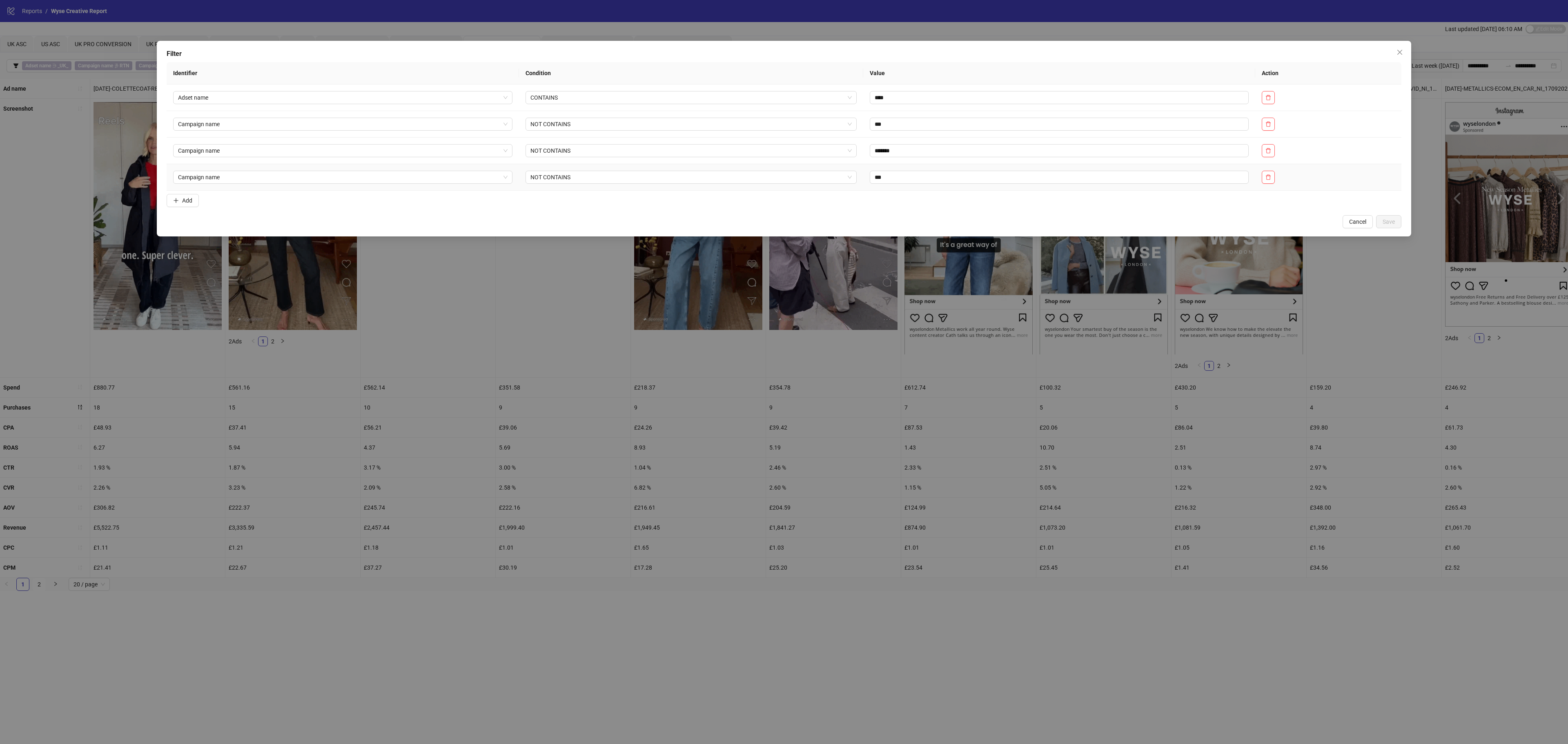
click at [1271, 181] on span "button" at bounding box center [1268, 177] width 5 height 7
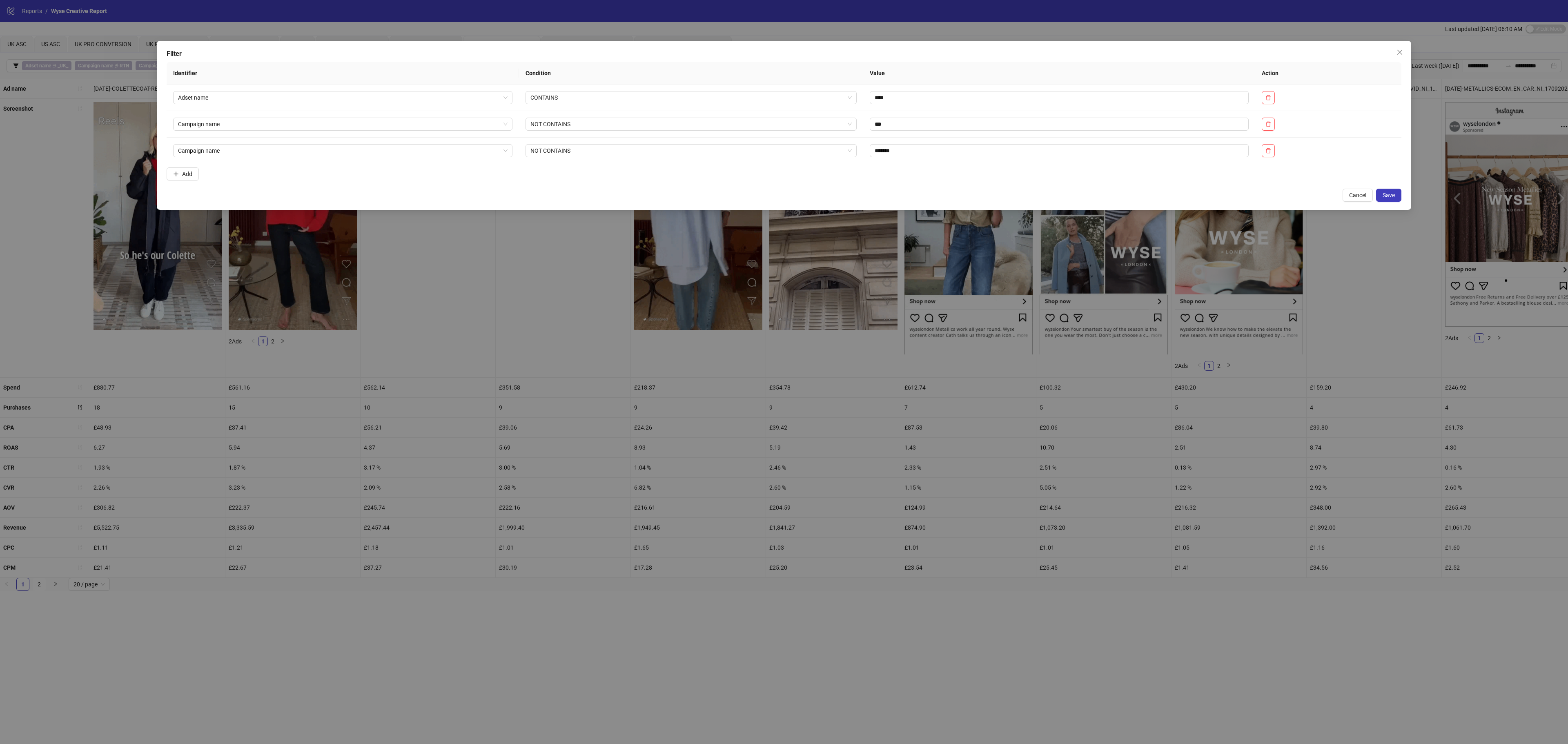
click at [1386, 197] on span "Save" at bounding box center [1388, 195] width 12 height 7
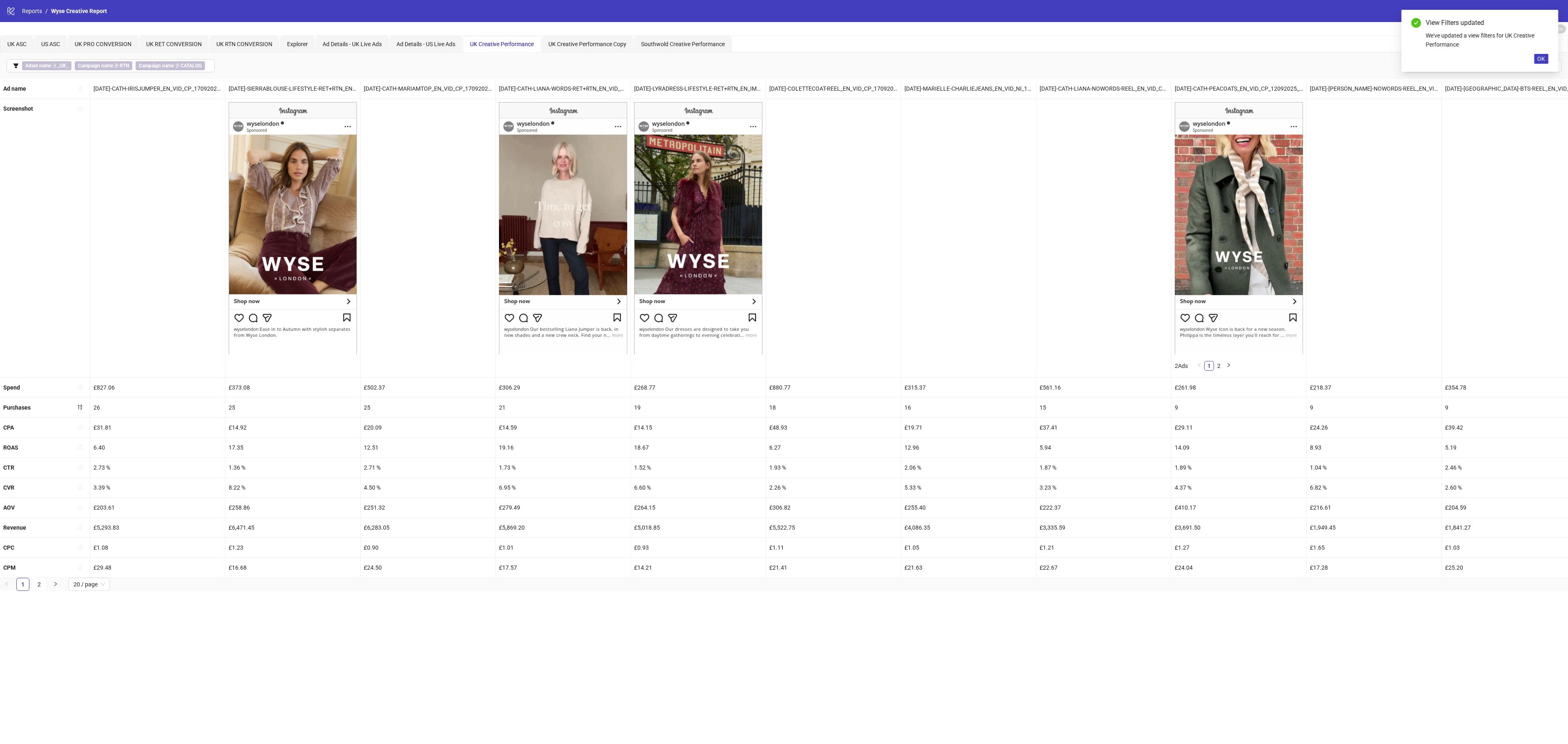
click at [60, 142] on div "Screenshot" at bounding box center [45, 237] width 90 height 278
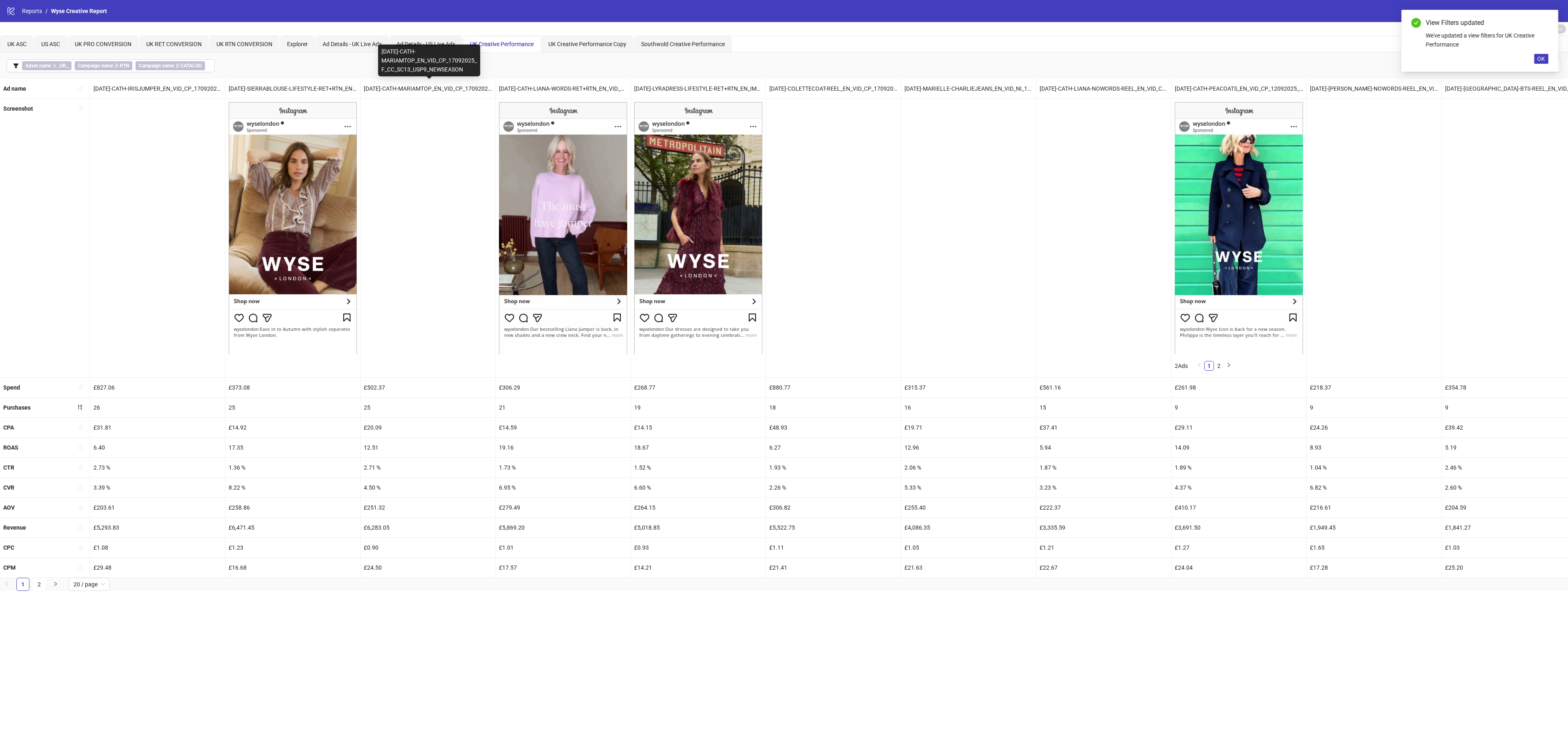
click at [519, 39] on div "UK Creative Performance" at bounding box center [502, 44] width 77 height 16
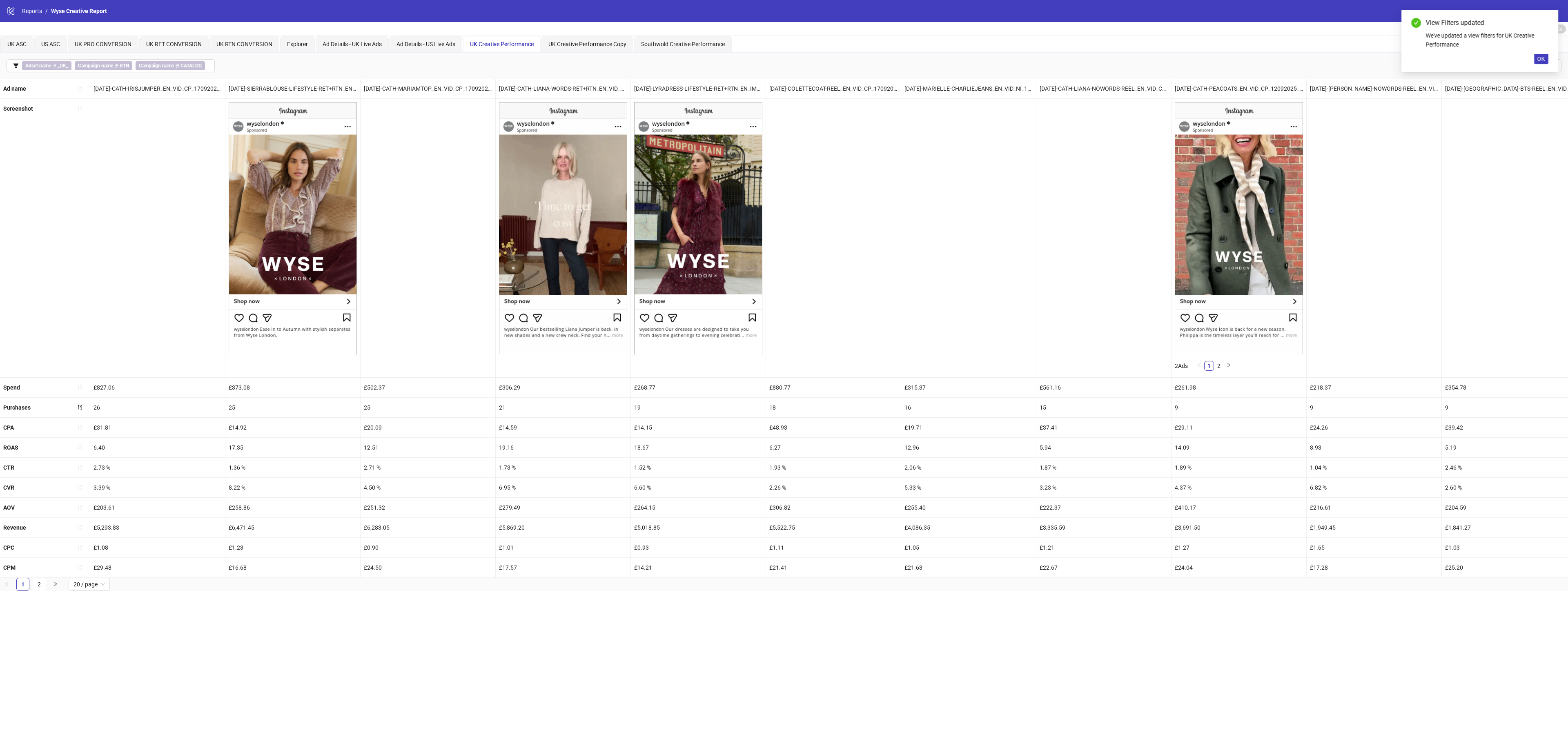
click at [1539, 59] on span "OK" at bounding box center [1541, 58] width 8 height 7
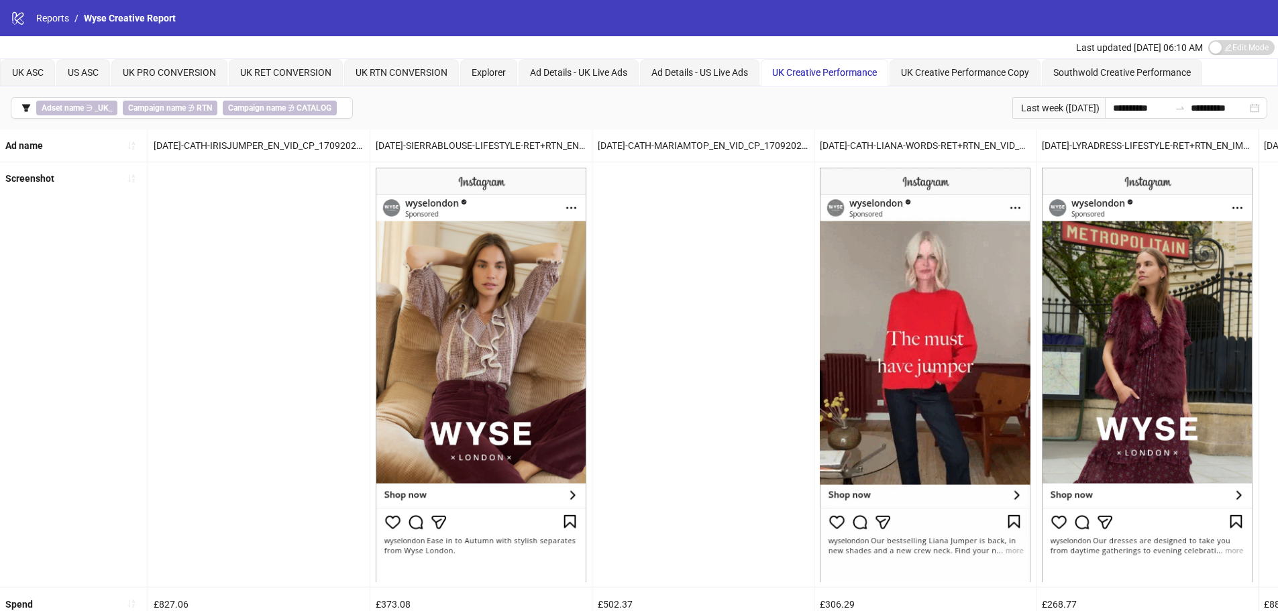
click at [833, 69] on span "UK Creative Performance" at bounding box center [824, 72] width 105 height 11
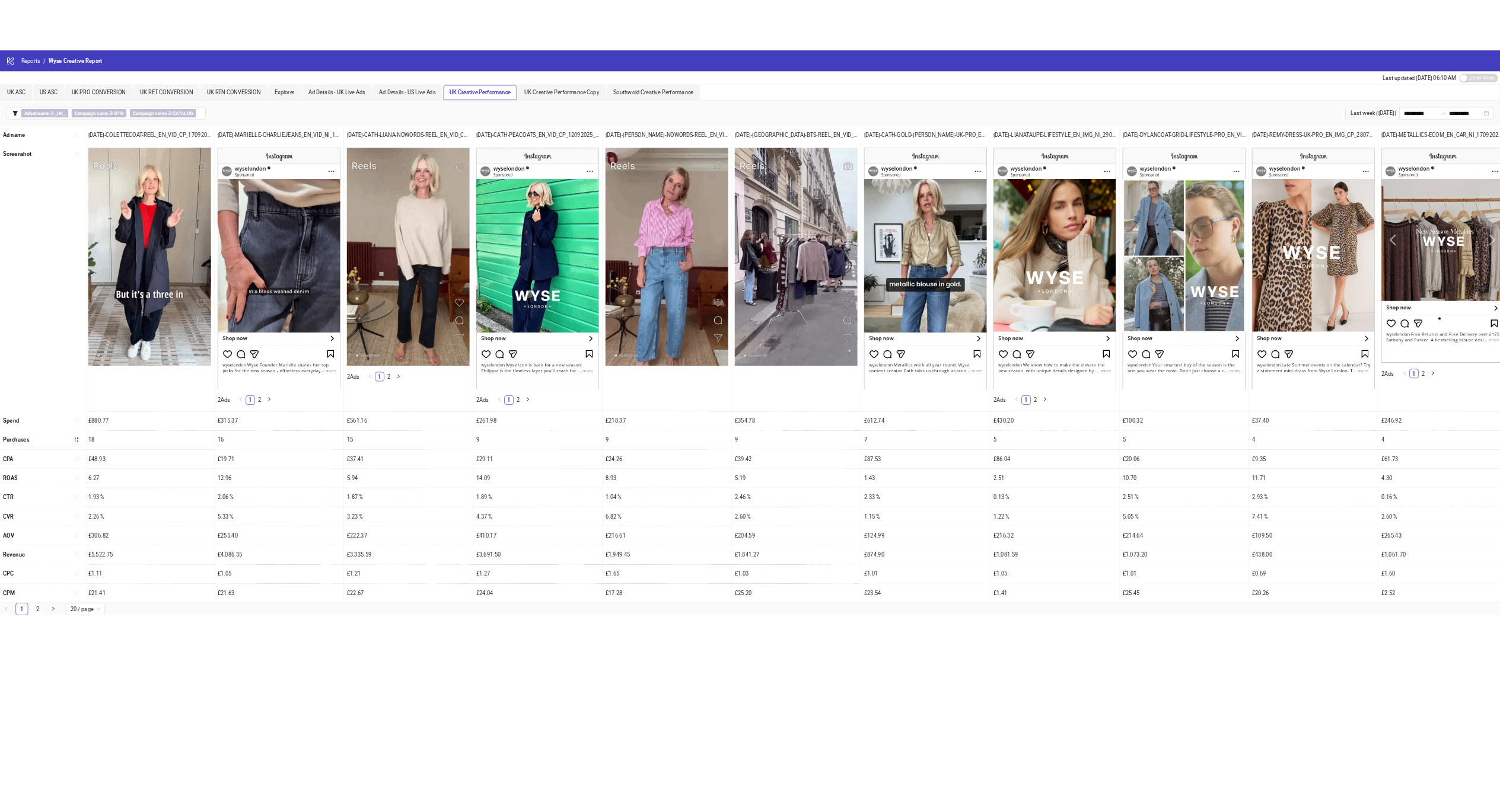
scroll to position [0, 976]
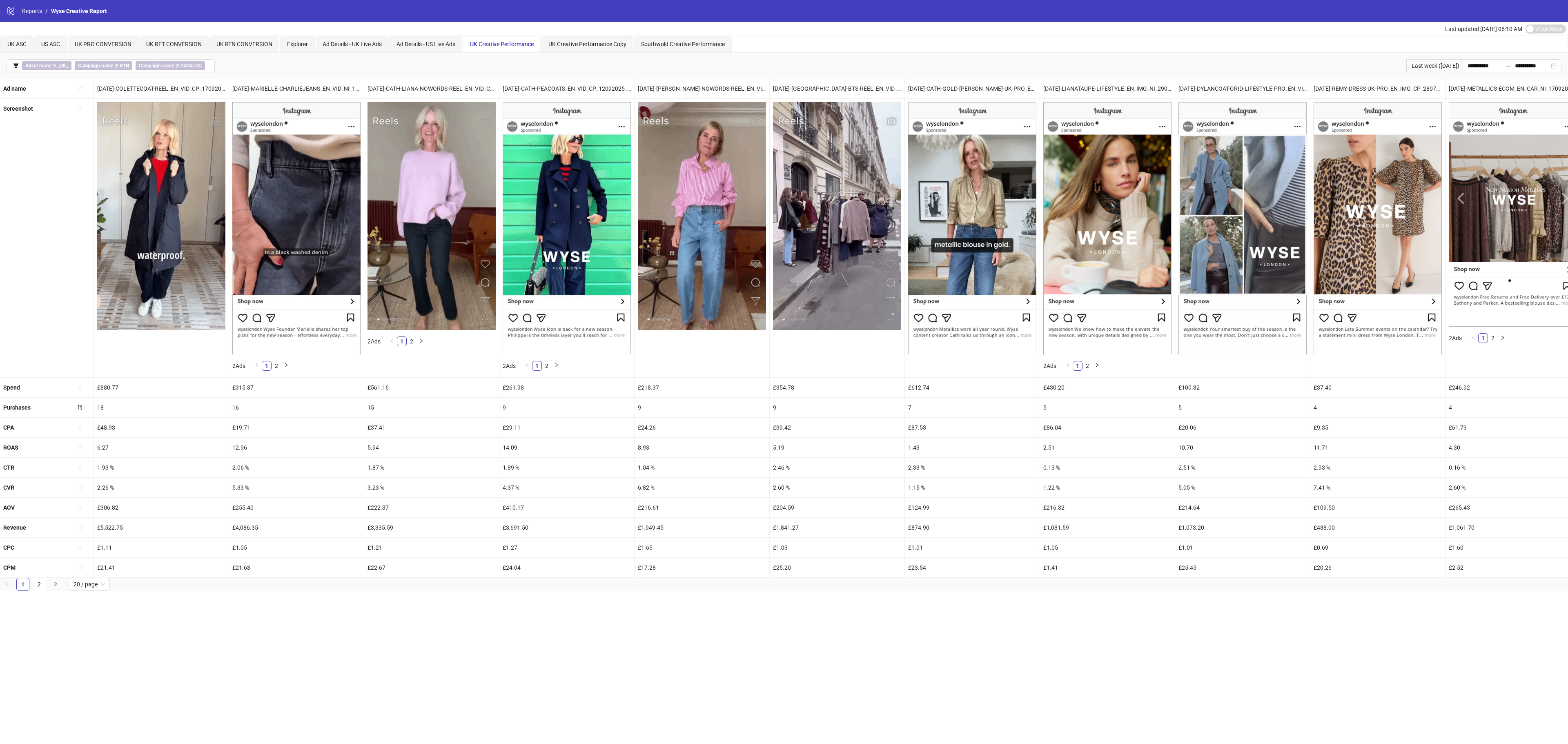
click at [15, 68] on icon "filter" at bounding box center [16, 65] width 5 height 4
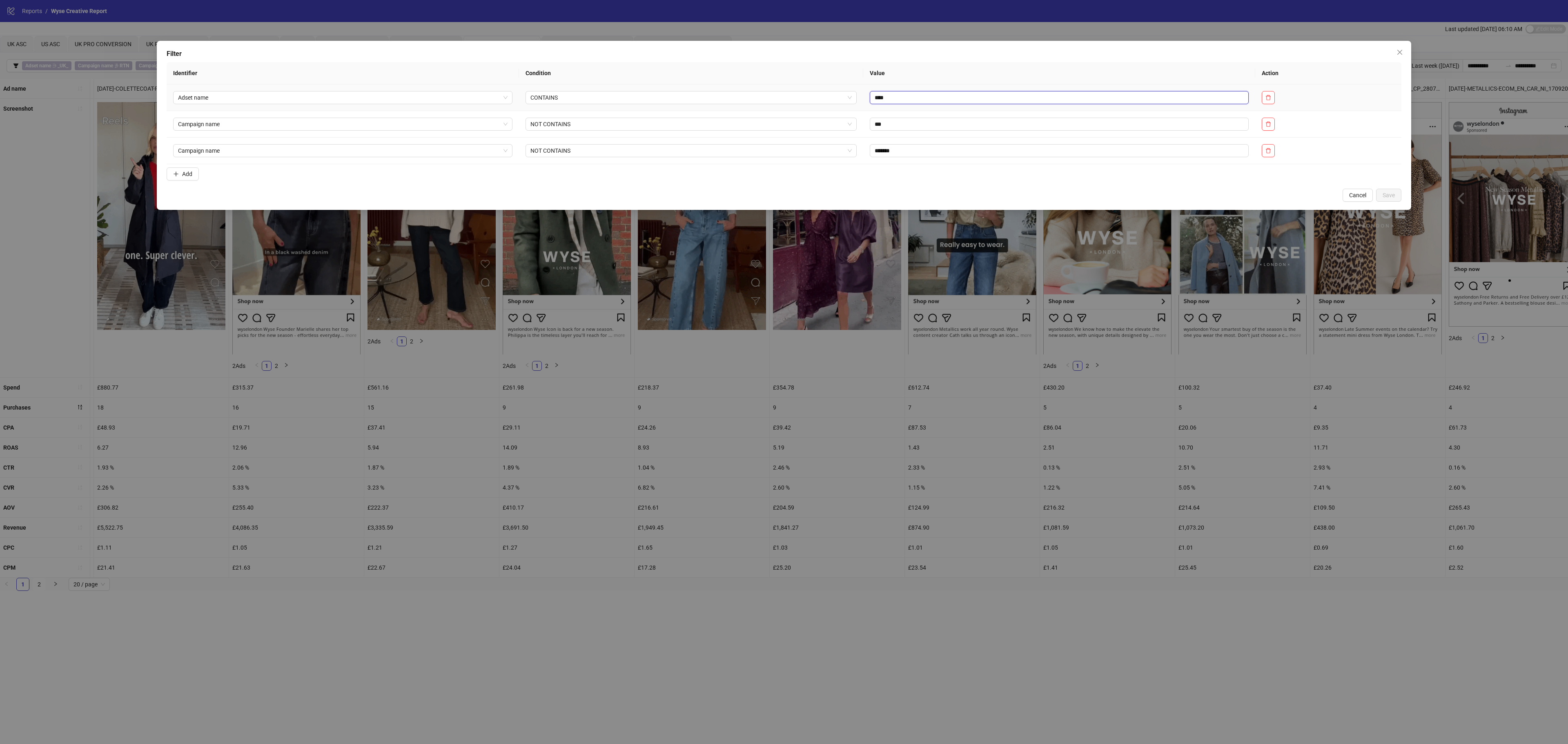
click at [872, 98] on input "****" at bounding box center [1059, 97] width 379 height 13
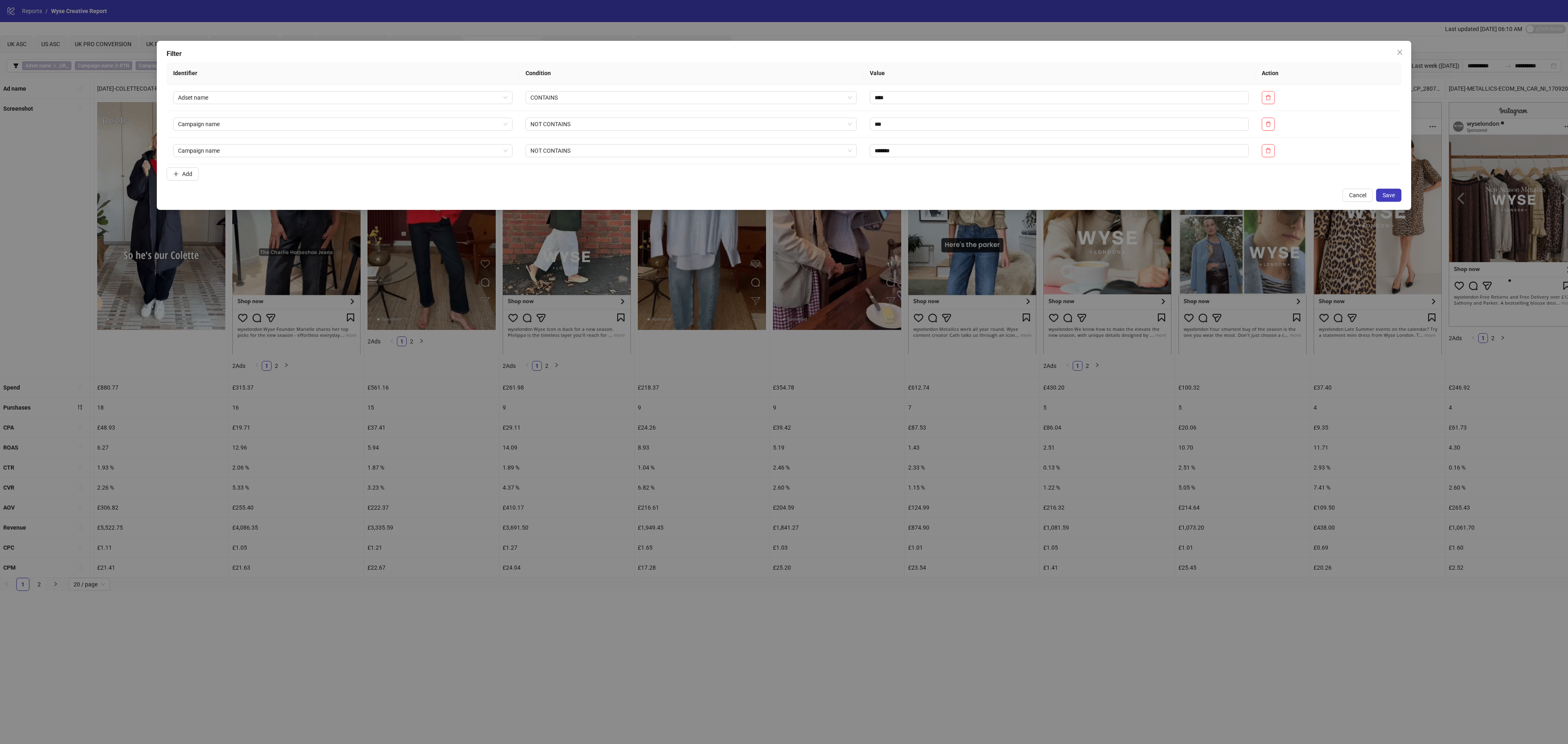
click at [1396, 202] on button "Save" at bounding box center [1389, 195] width 26 height 13
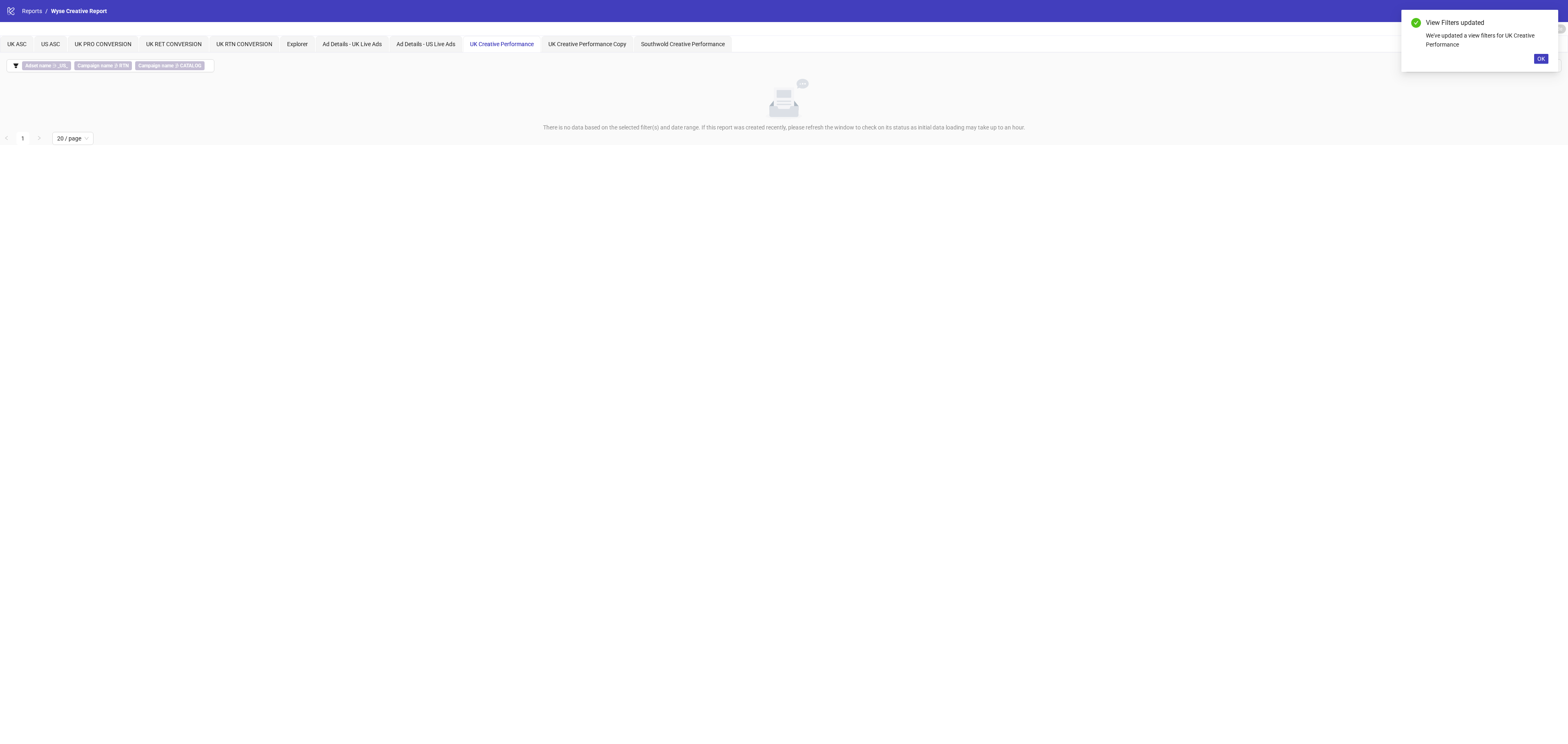
click at [13, 71] on button "Adset name ∋ _US_ Campaign name ∌ RTN Campaign name ∌ CATALOG" at bounding box center [110, 65] width 208 height 13
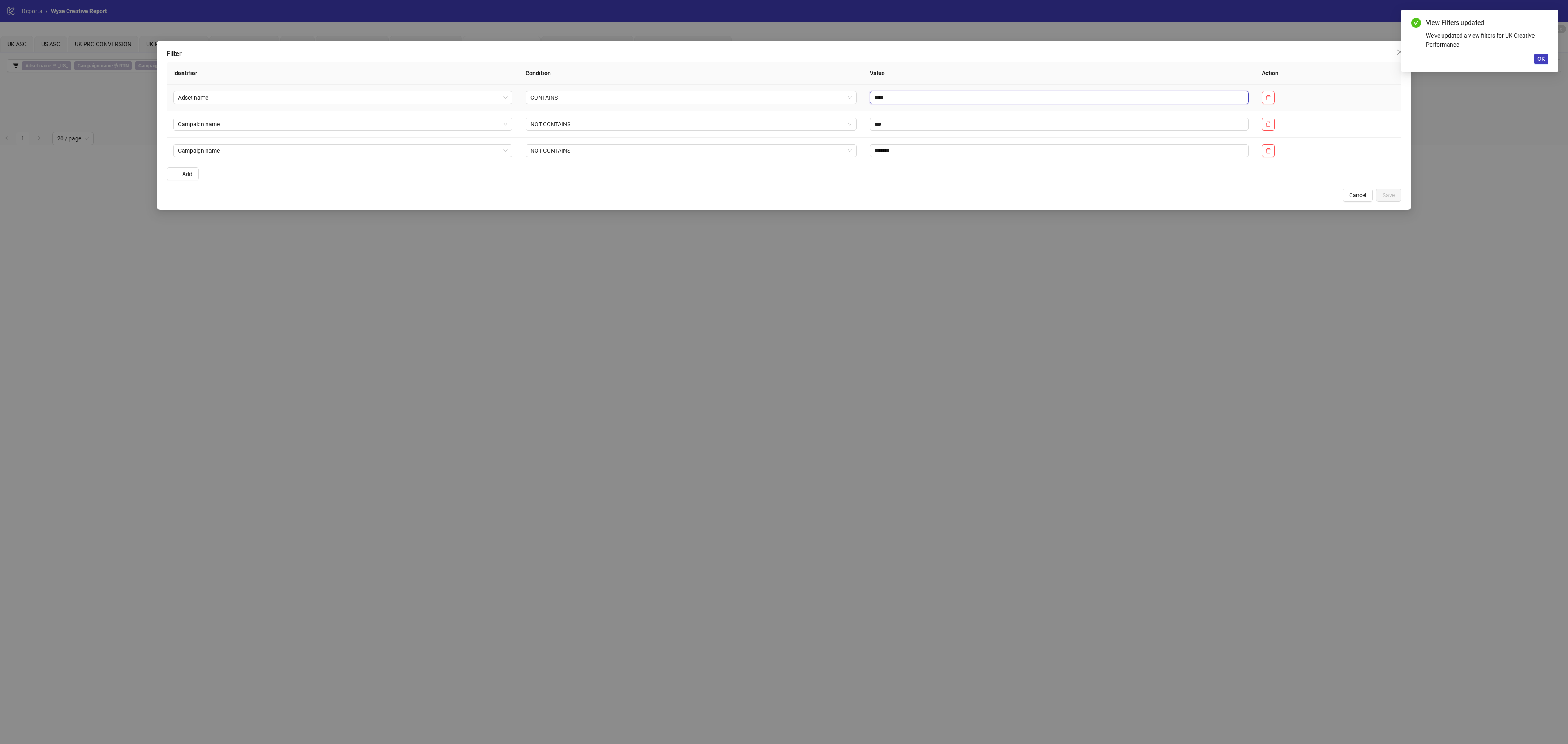
click at [875, 97] on input "****" at bounding box center [1059, 97] width 379 height 13
type input "****"
click at [1394, 193] on button "Save" at bounding box center [1389, 195] width 26 height 13
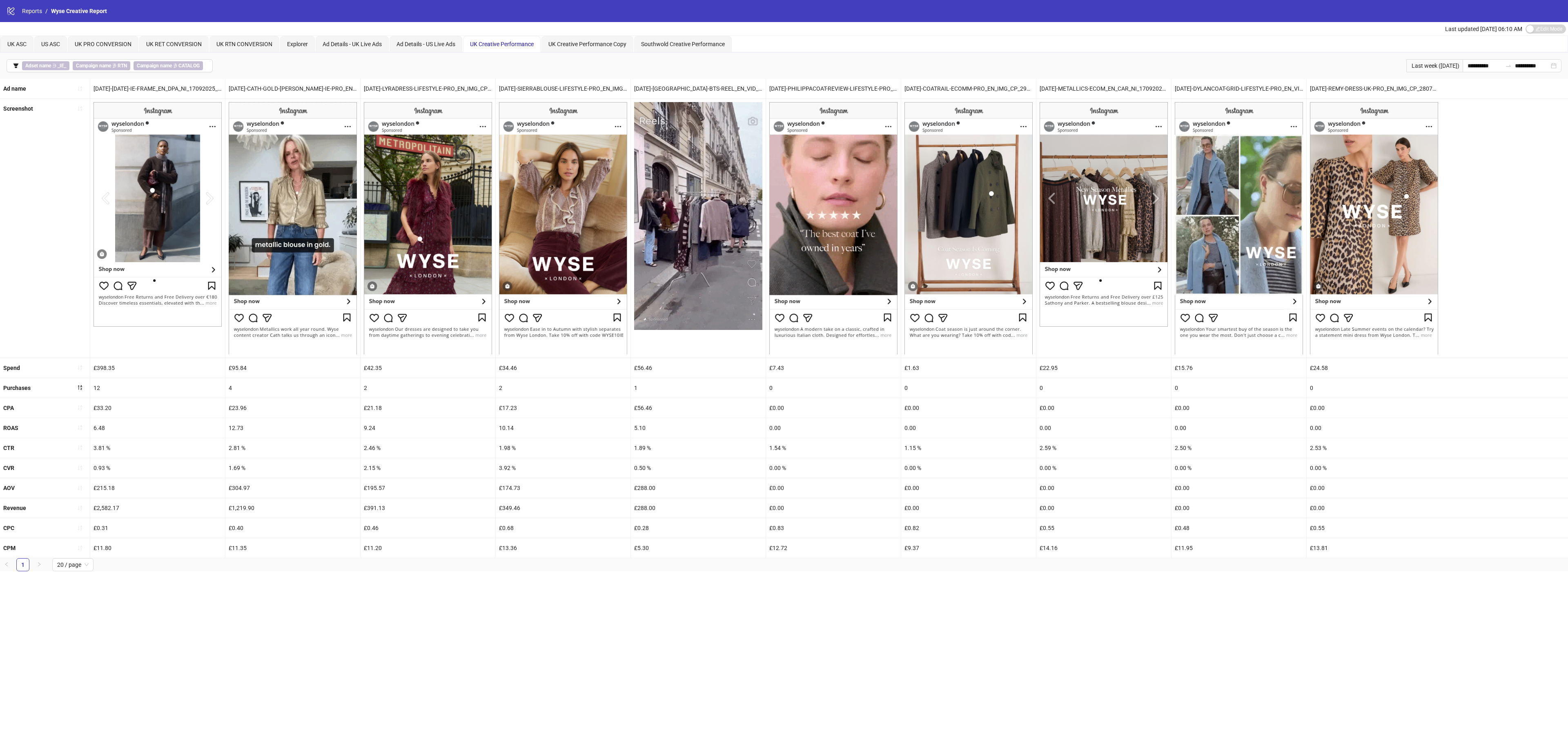
drag, startPoint x: 340, startPoint y: 704, endPoint x: 698, endPoint y: 61, distance: 735.9
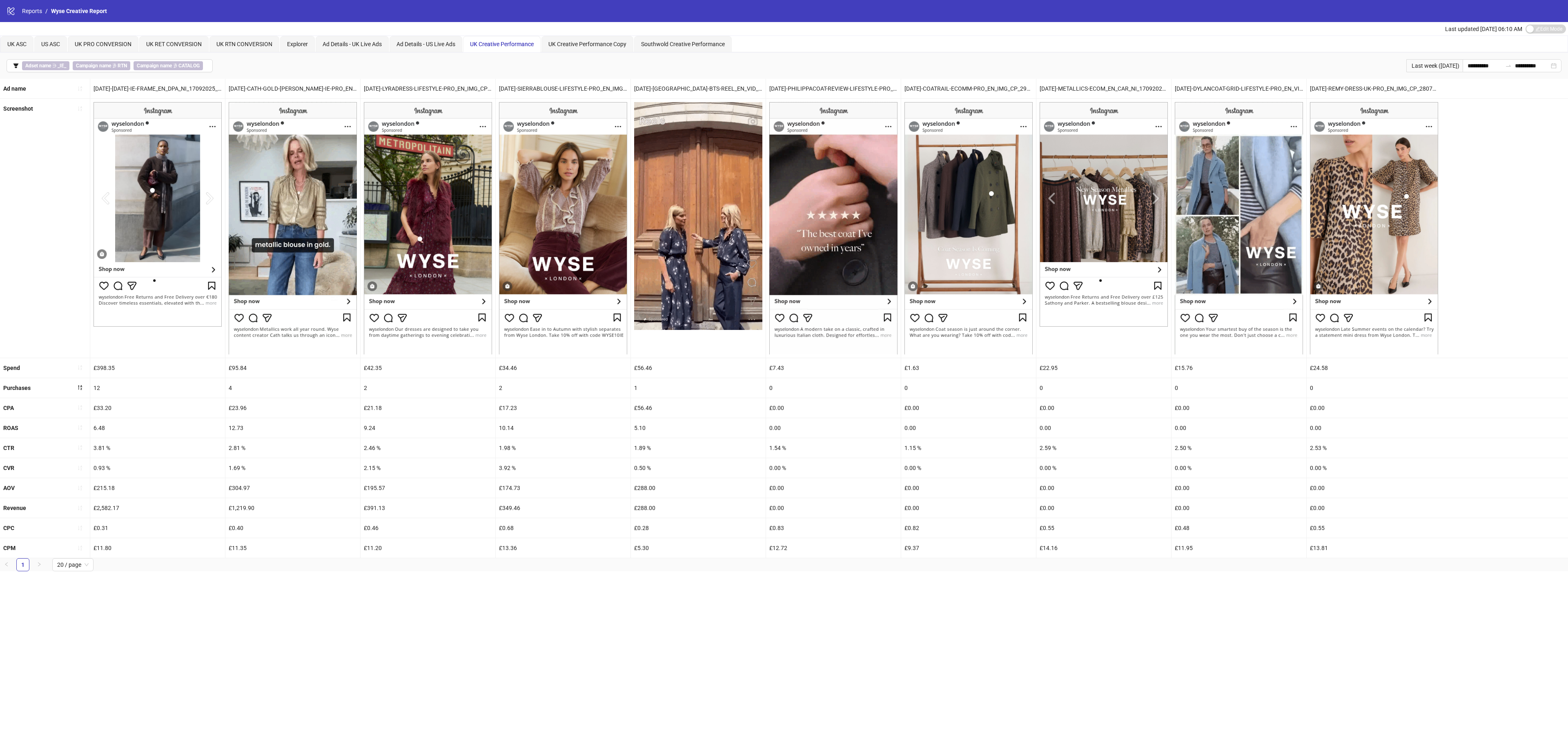
click at [340, 704] on div "**********" at bounding box center [784, 372] width 1568 height 744
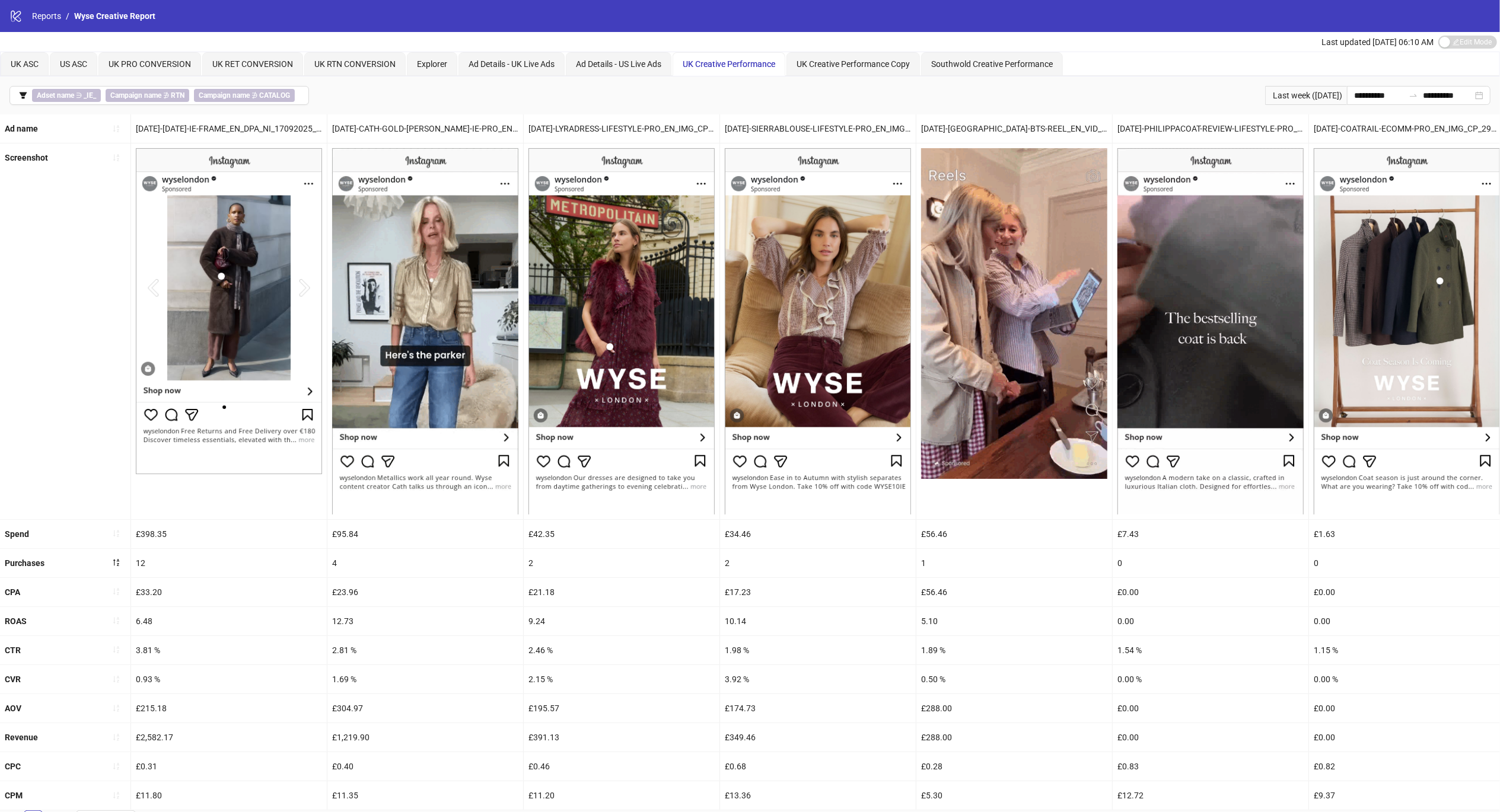
click at [513, 77] on div "**********" at bounding box center [750, 95] width 1500 height 38
click at [513, 65] on span "Ad Details - UK Live Ads" at bounding box center [511, 64] width 86 height 10
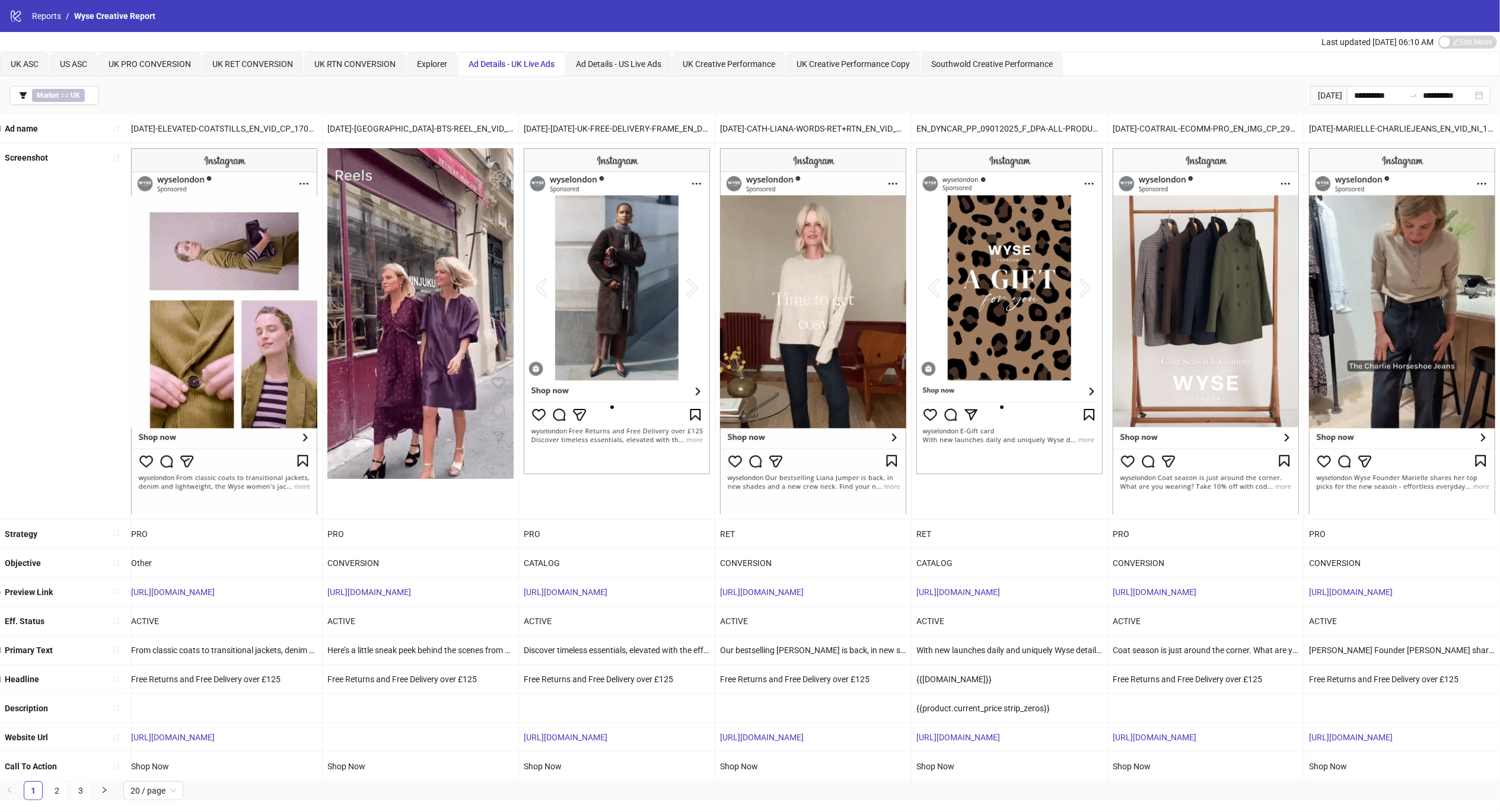
scroll to position [8, 0]
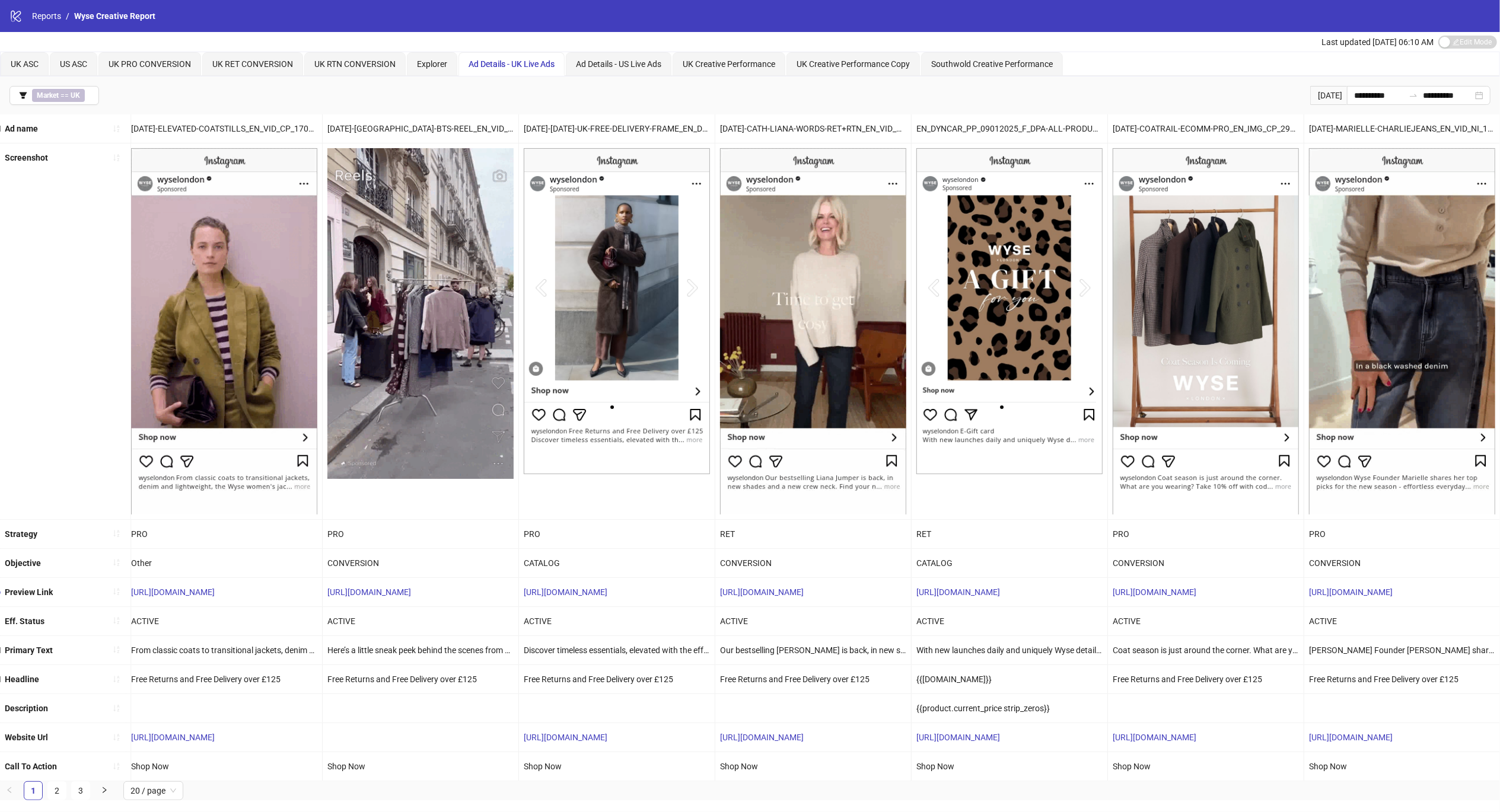
drag, startPoint x: 55, startPoint y: 795, endPoint x: 237, endPoint y: 618, distance: 253.9
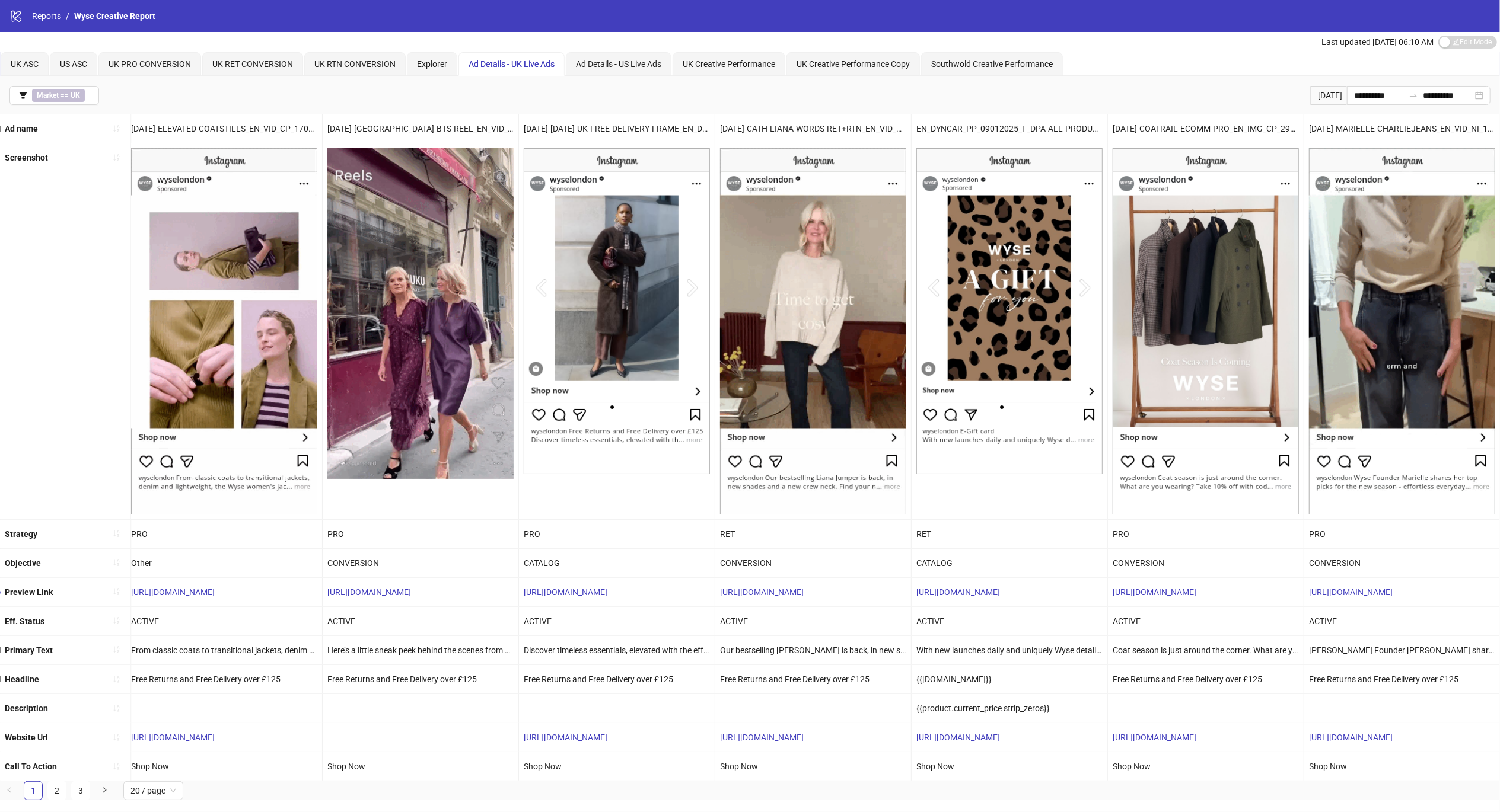
click at [55, 796] on link "2" at bounding box center [57, 791] width 18 height 18
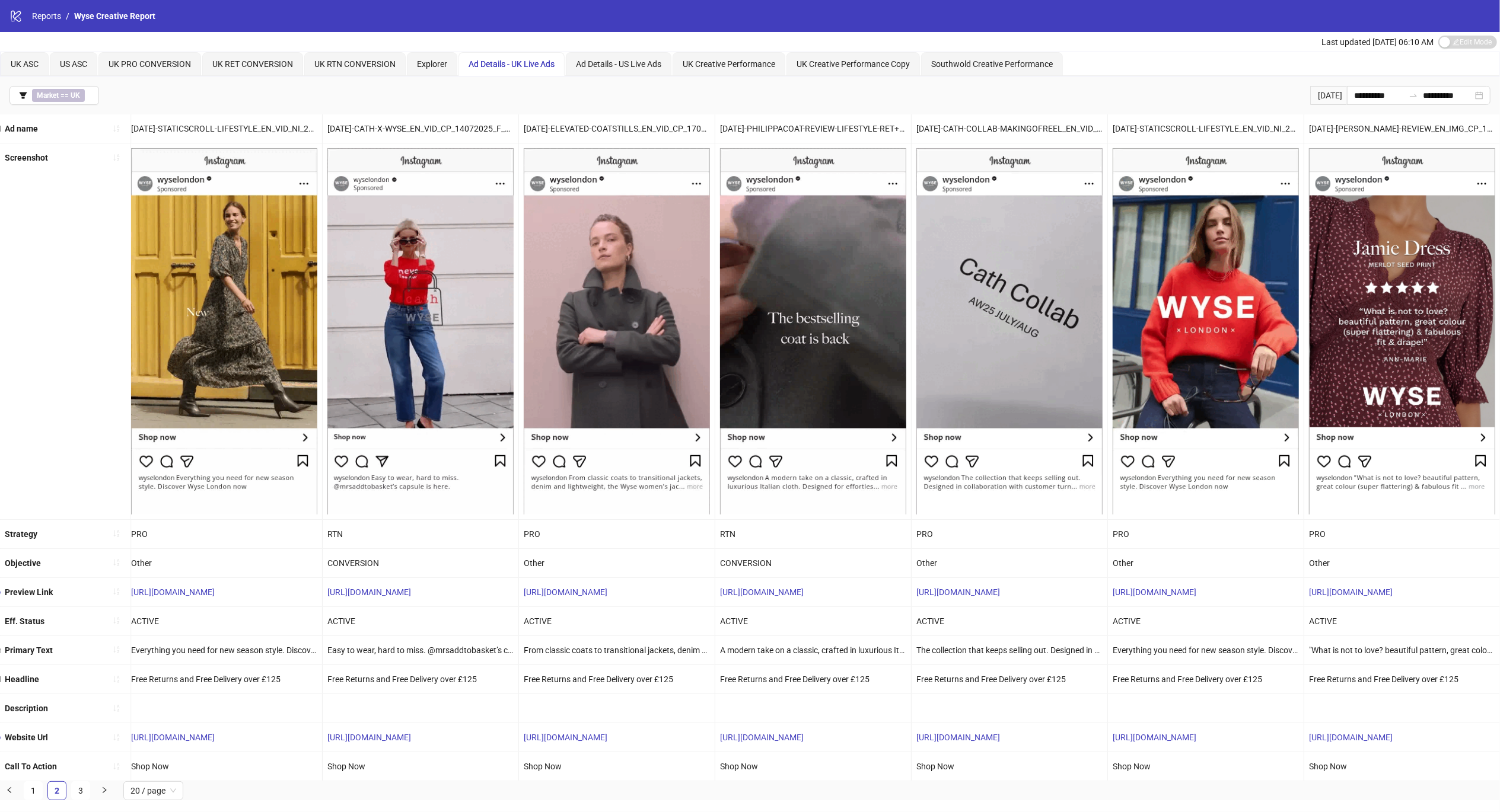
drag, startPoint x: 84, startPoint y: 806, endPoint x: 84, endPoint y: 780, distance: 26.0
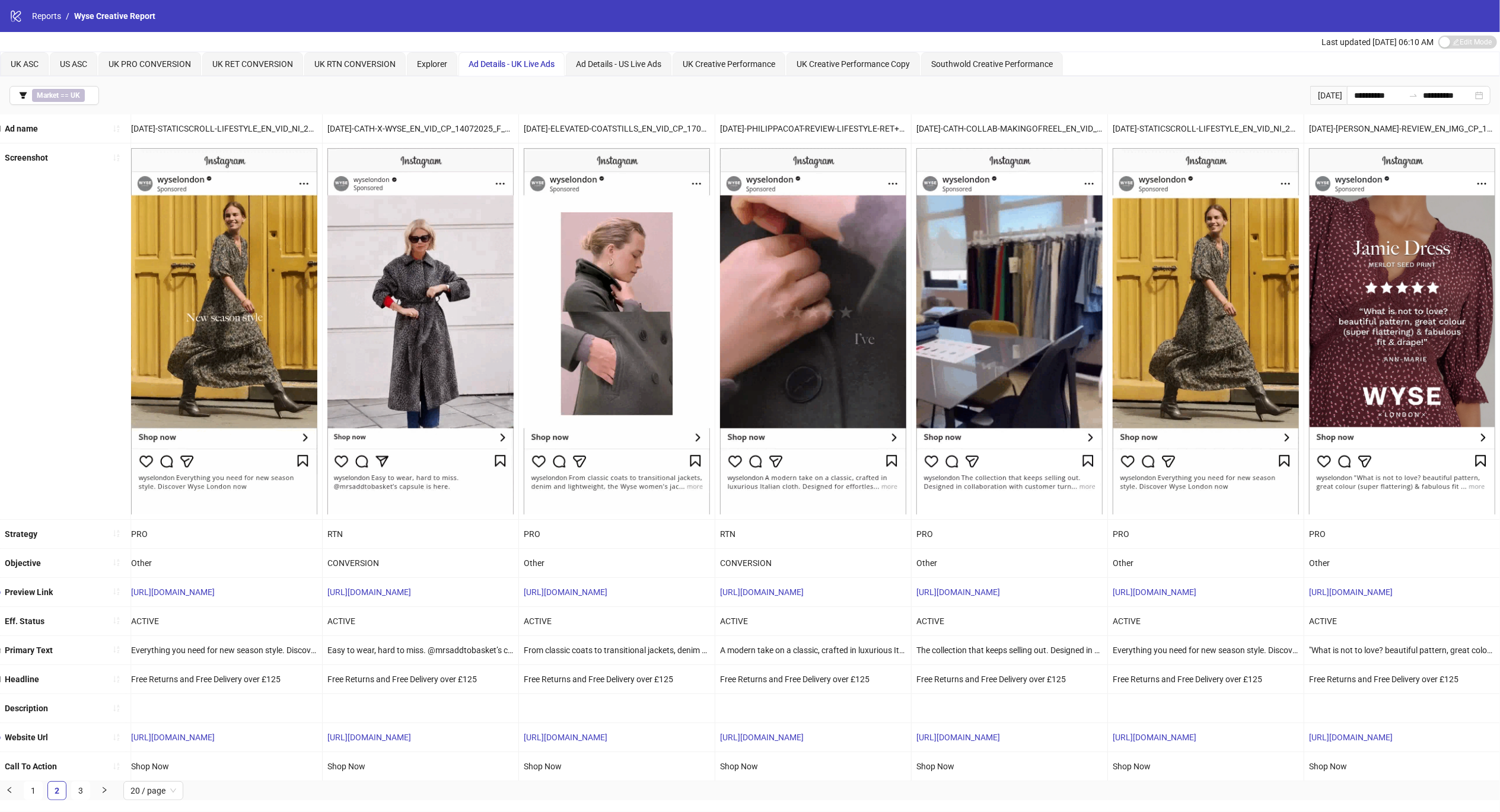
click at [84, 800] on link "3" at bounding box center [80, 791] width 18 height 18
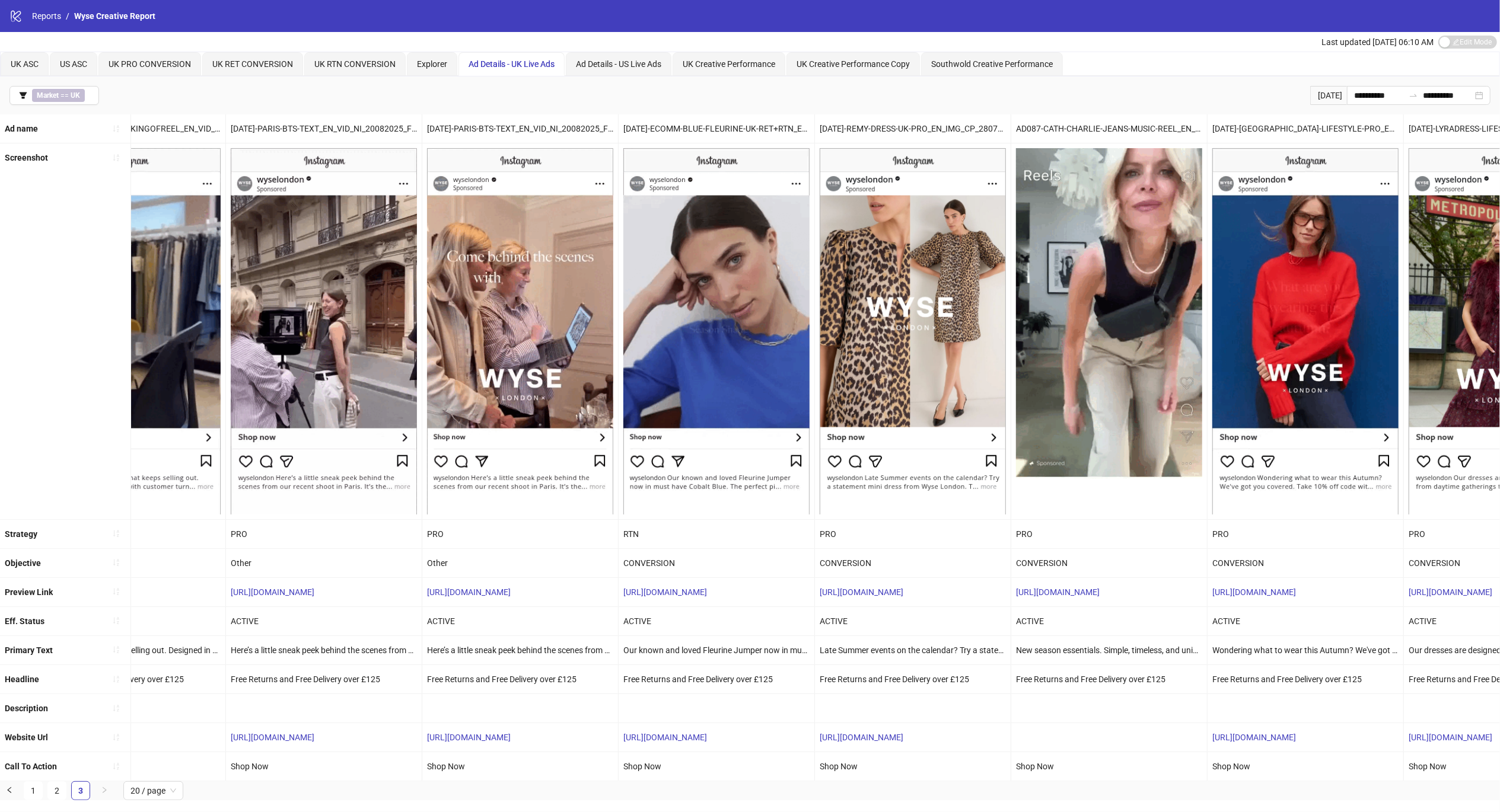
scroll to position [0, 556]
